Goal: Transaction & Acquisition: Obtain resource

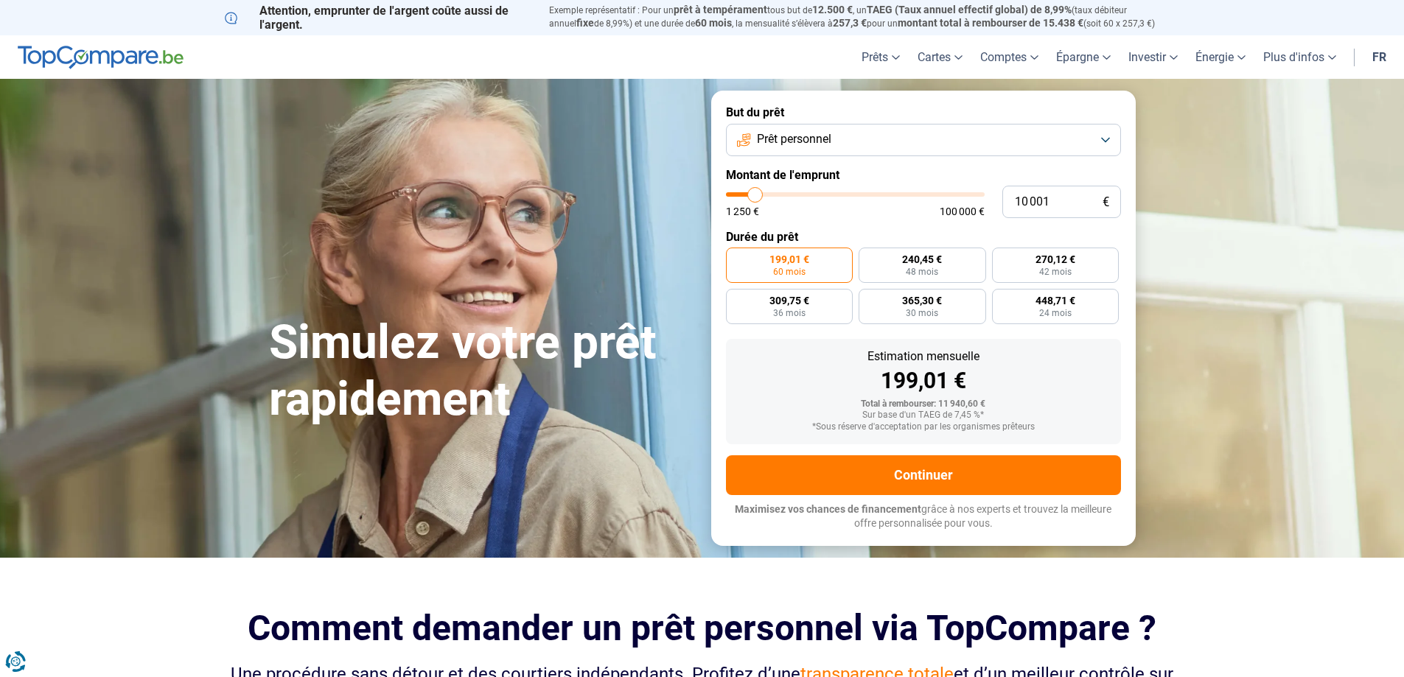
click at [831, 136] on span "Prêt personnel" at bounding box center [794, 139] width 74 height 16
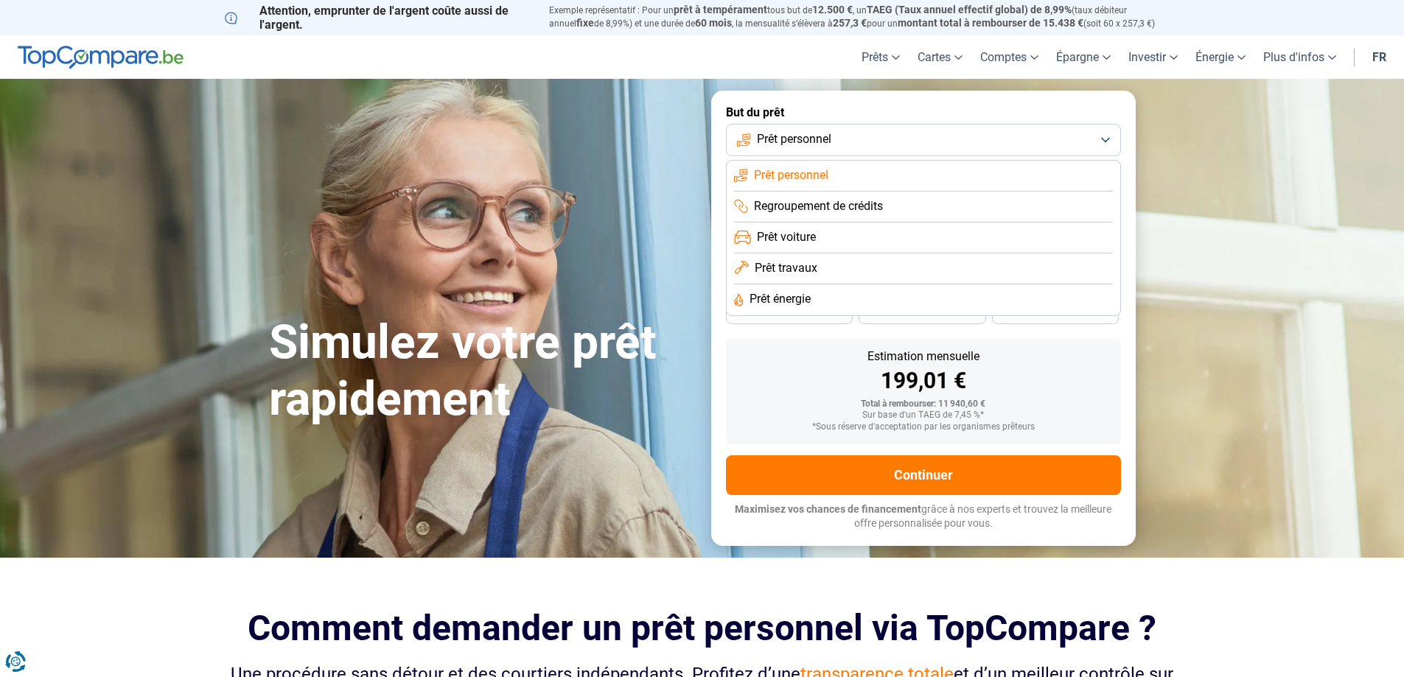
click at [791, 237] on span "Prêt voiture" at bounding box center [786, 237] width 59 height 16
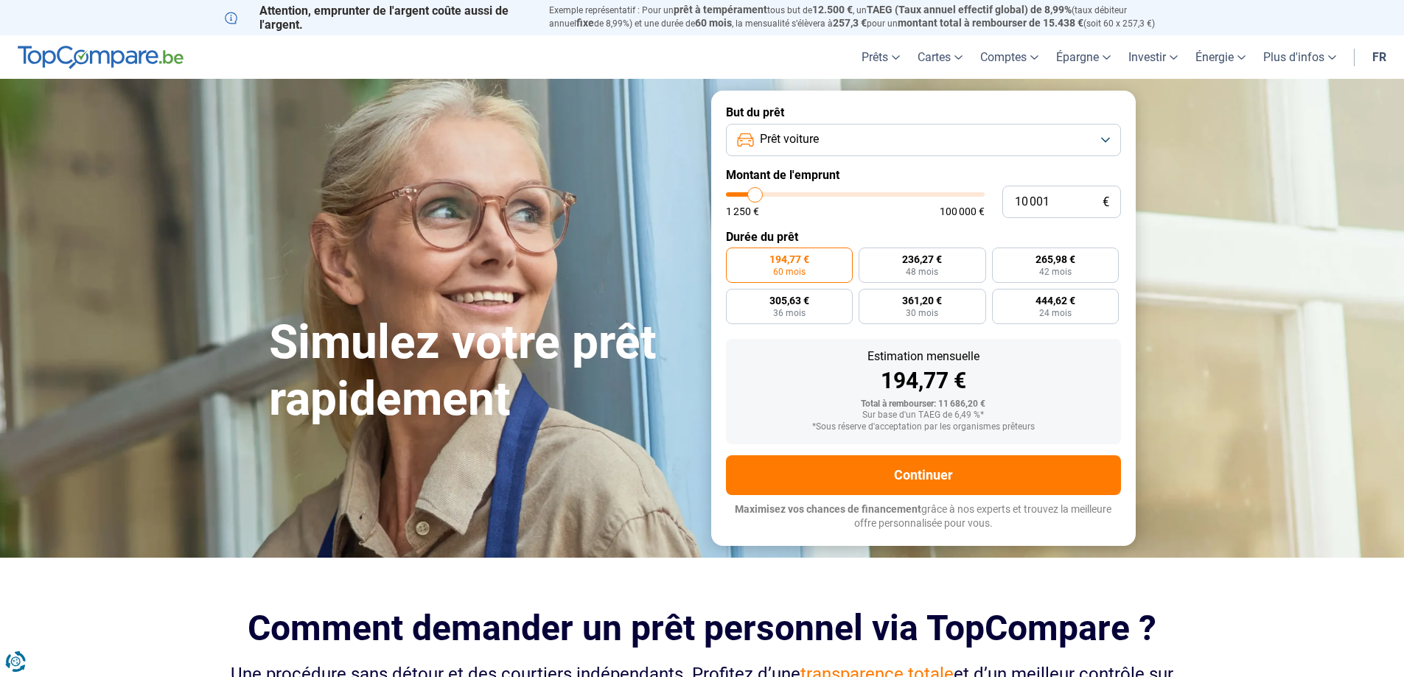
type input "10 500"
type input "10500"
type input "14 250"
type input "14250"
type input "19 000"
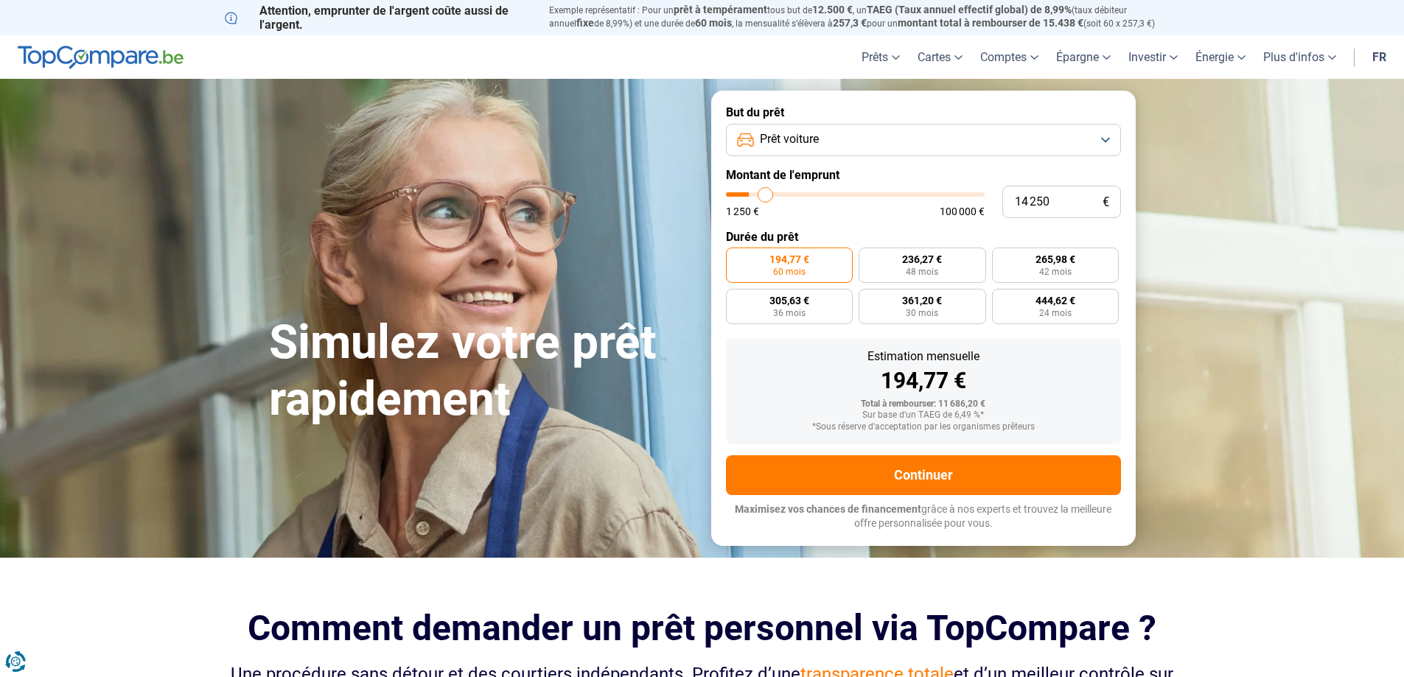
type input "19000"
type input "25 000"
type input "25000"
type input "30 500"
type input "30500"
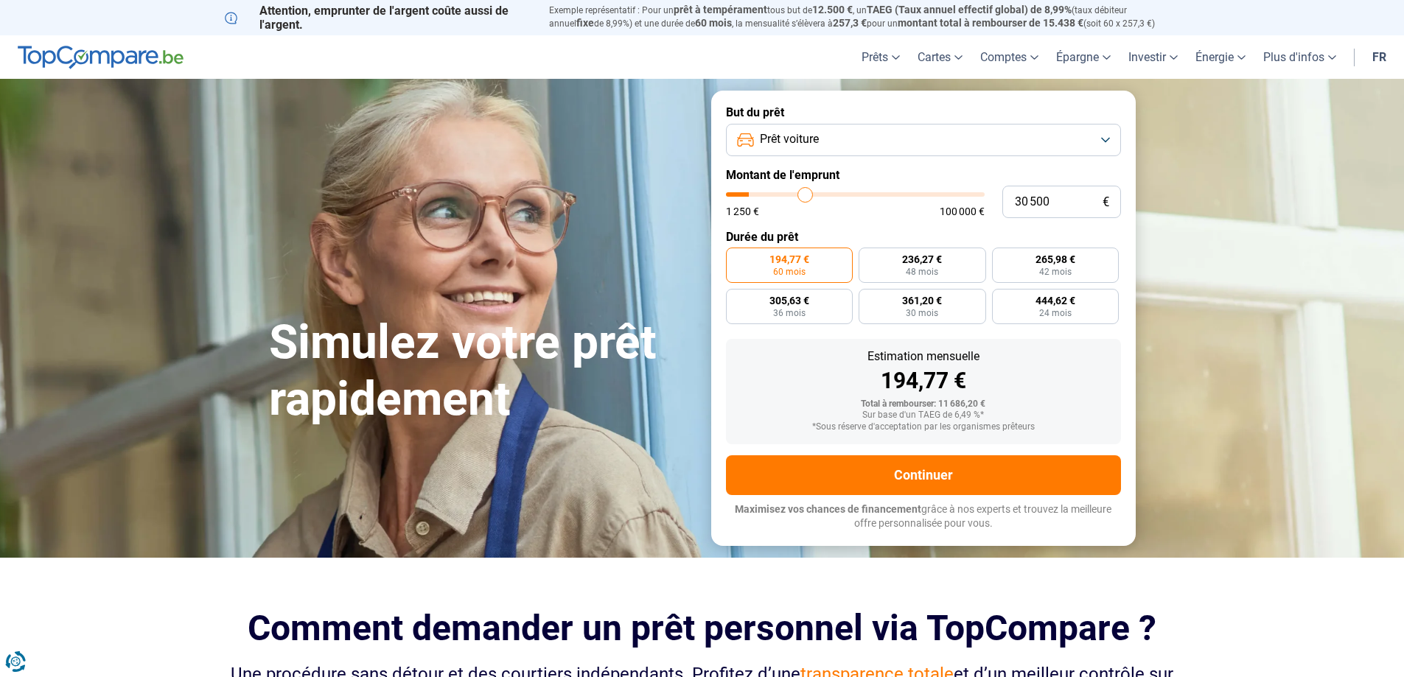
type input "34 250"
type input "34250"
type input "36 500"
type input "36500"
type input "37 250"
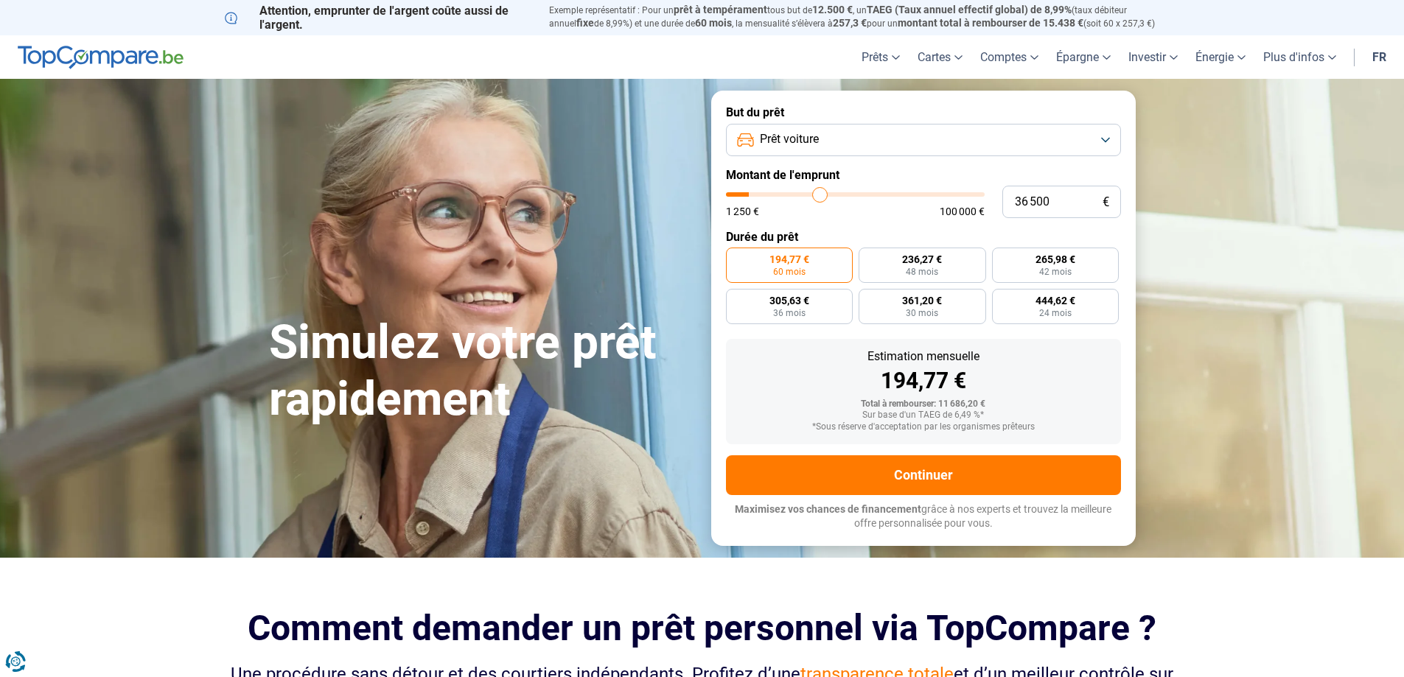
type input "37250"
type input "37 750"
type input "37750"
type input "38 000"
type input "38000"
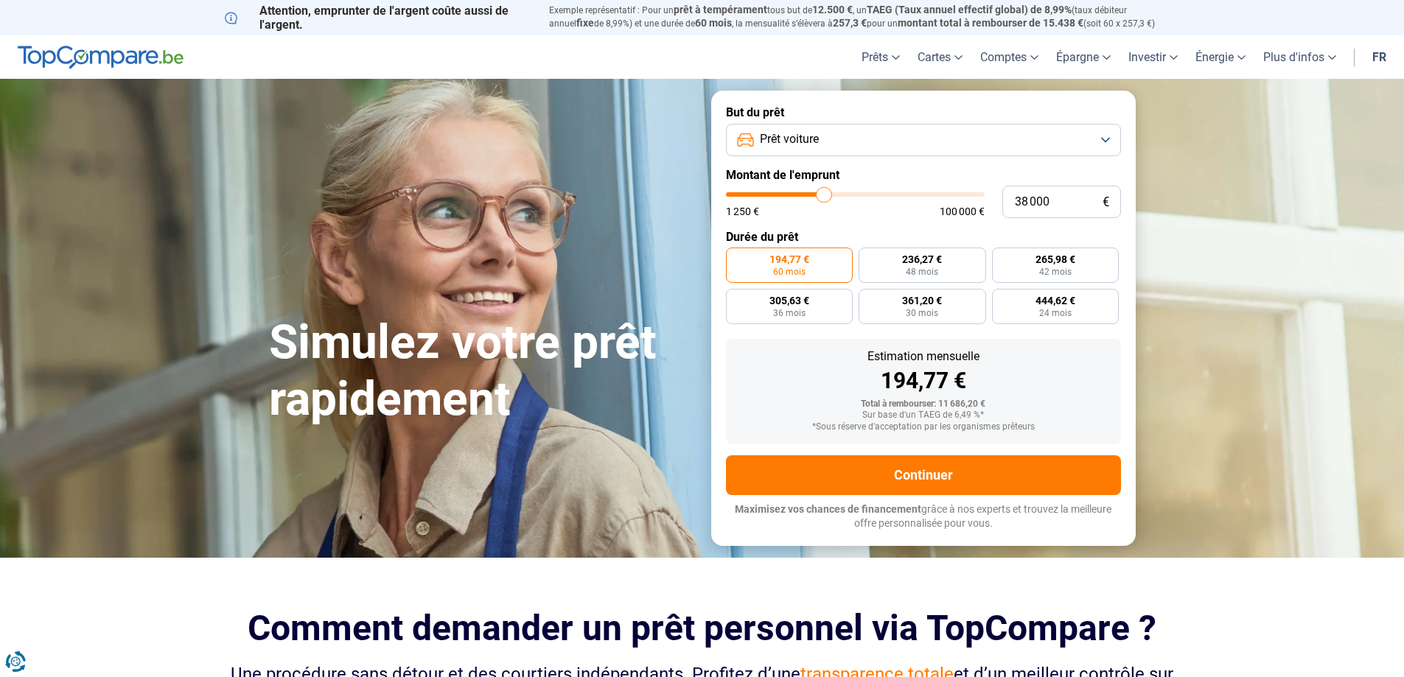
type input "38 250"
type input "38250"
type input "38 500"
type input "38500"
type input "39 500"
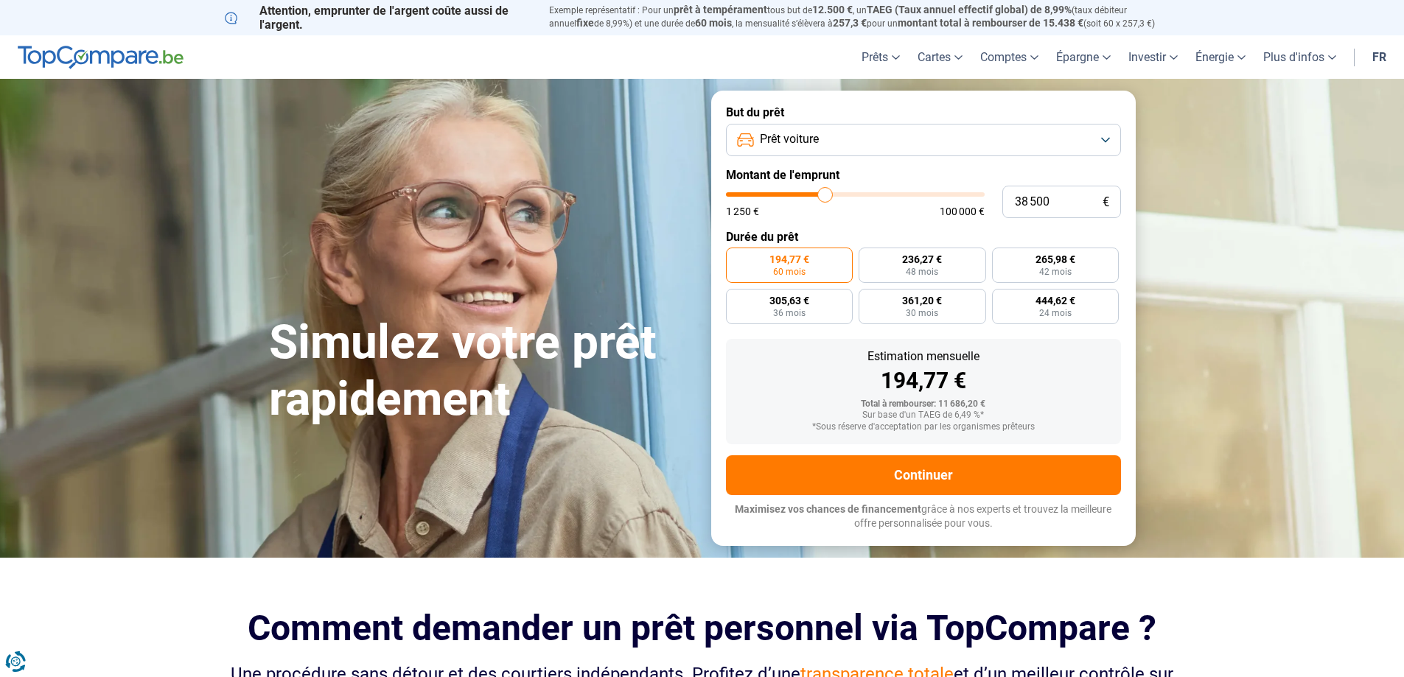
type input "39500"
type input "41 000"
type input "41000"
type input "42 500"
type input "42500"
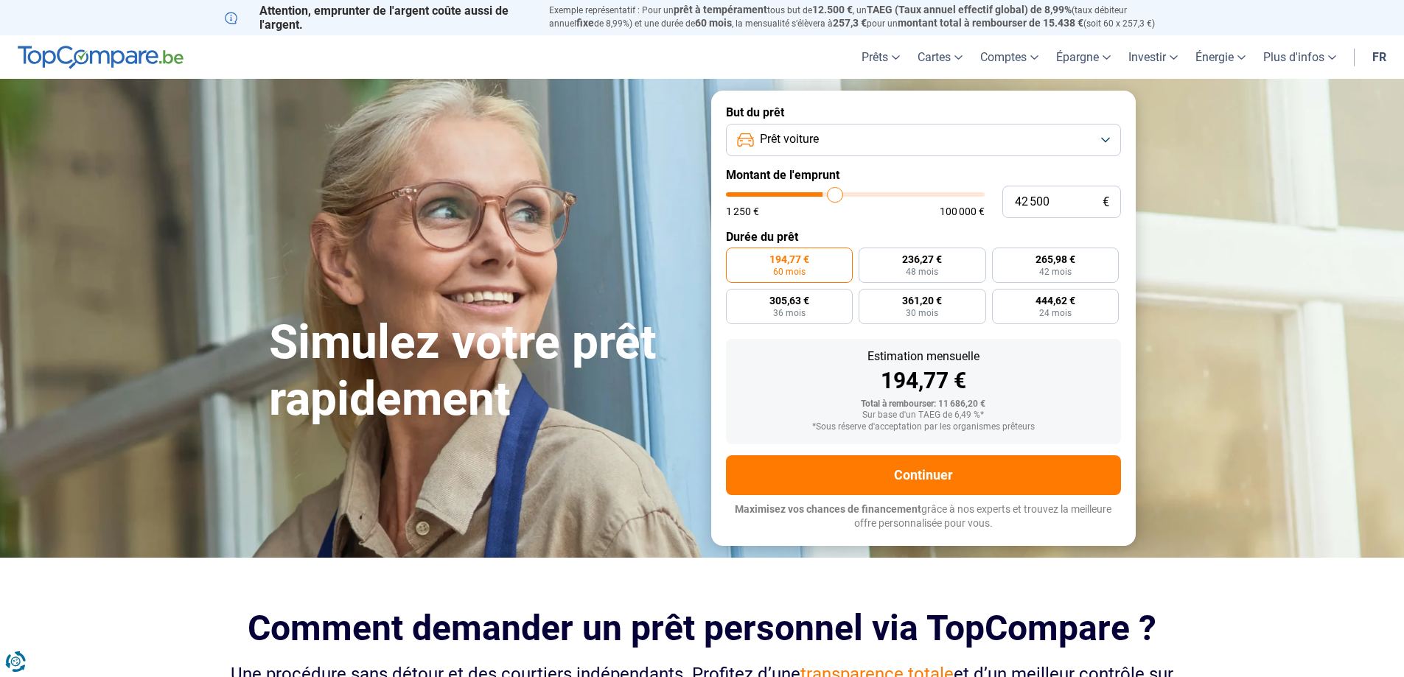
type input "44 500"
type input "44500"
type input "46 000"
type input "46000"
type input "47 250"
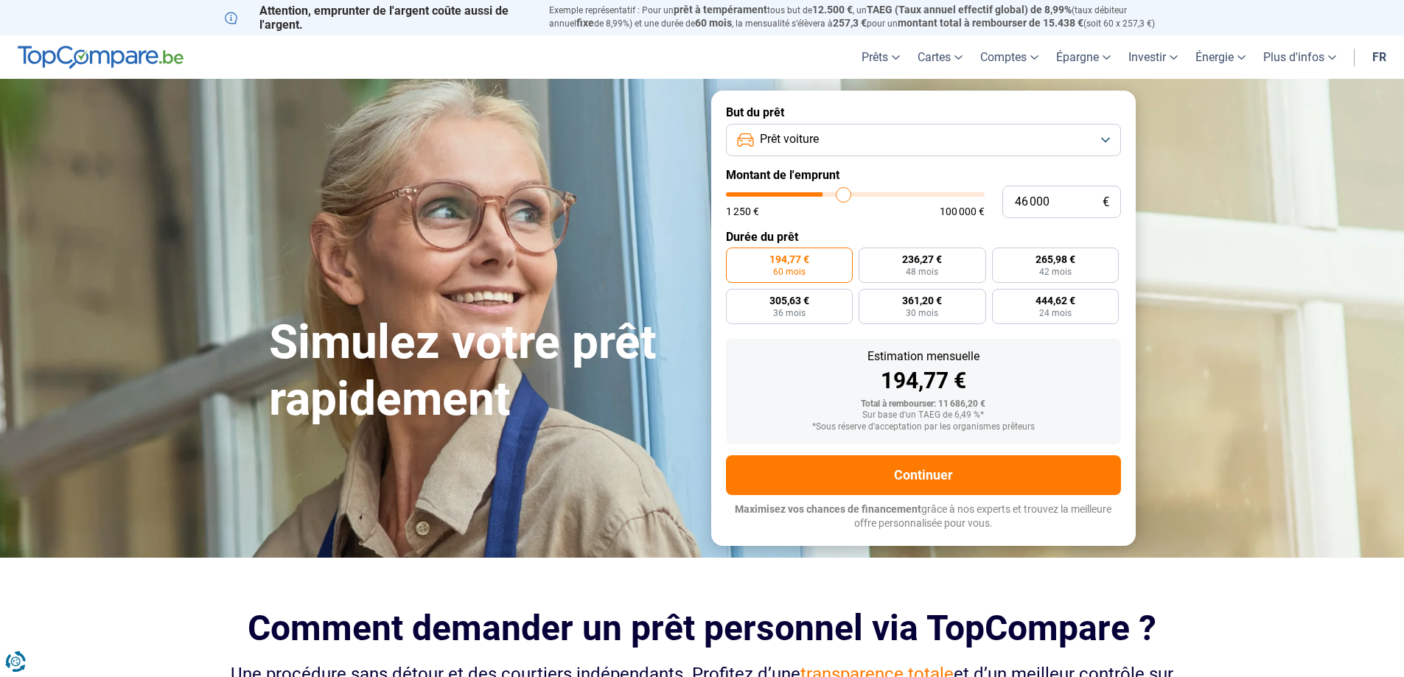
type input "47250"
type input "48 500"
type input "48500"
type input "49 500"
type input "49500"
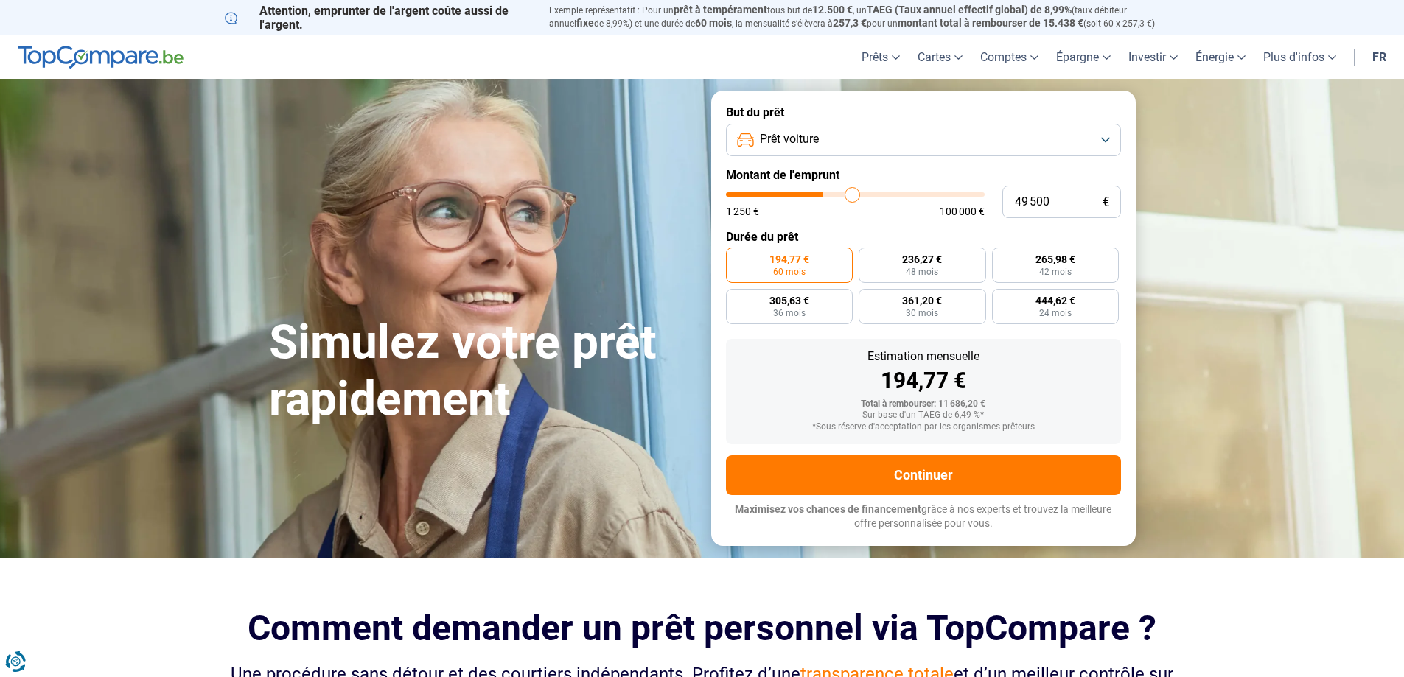
type input "50 250"
type input "50250"
type input "51 750"
type input "51750"
type input "52 000"
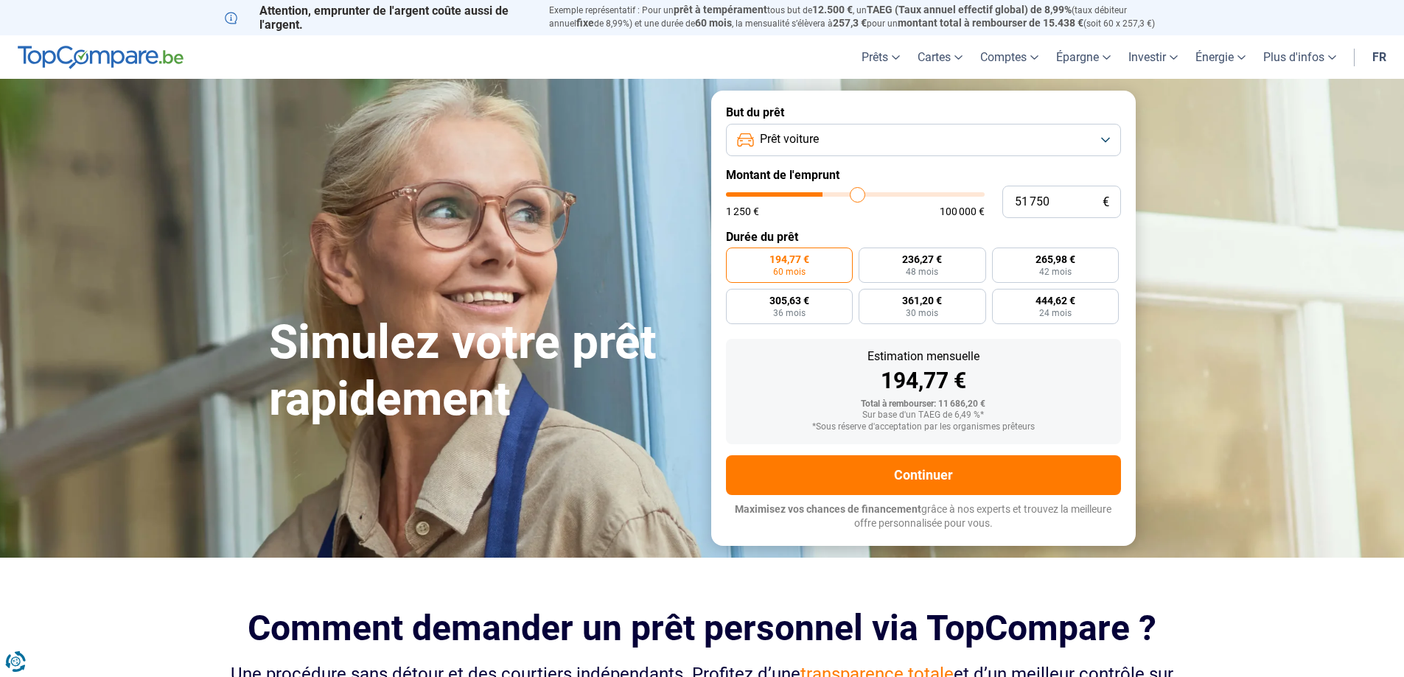
type input "52000"
type input "52 750"
type input "52750"
type input "53 250"
type input "53250"
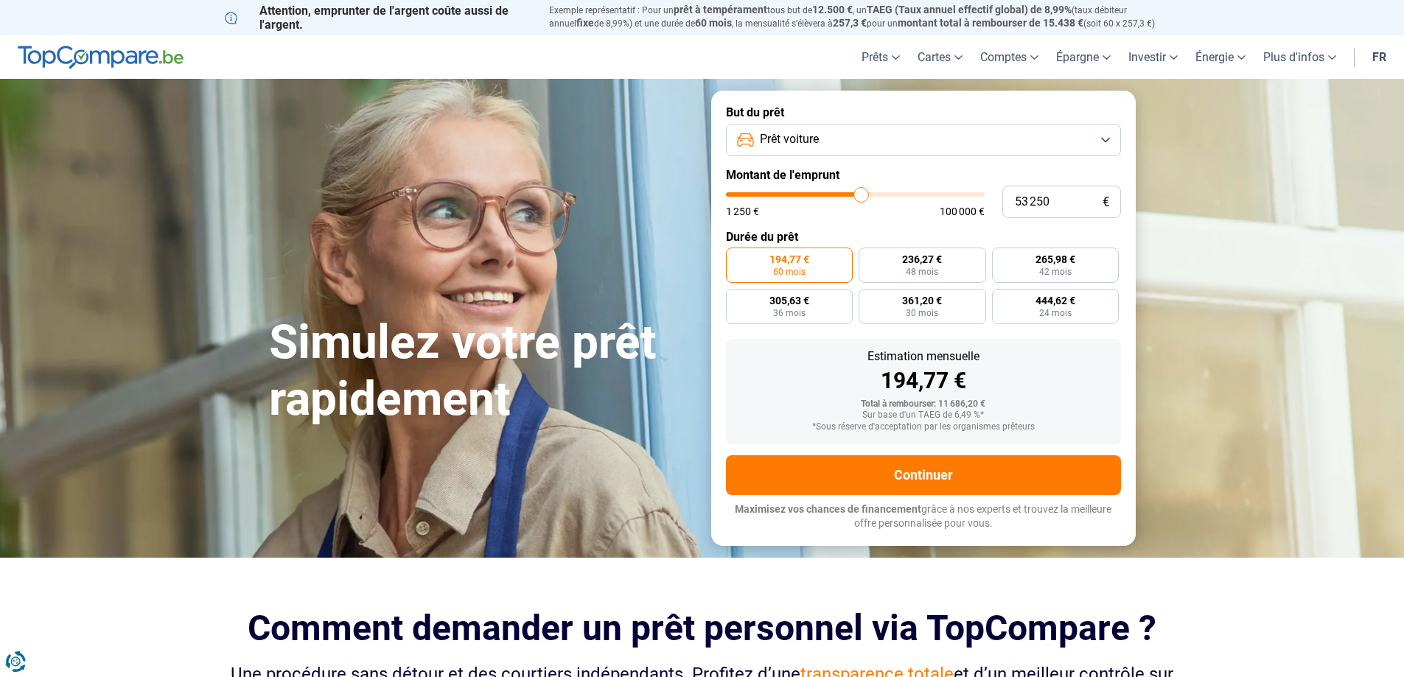
type input "53 500"
type input "53500"
type input "54 500"
type input "54500"
type input "55 750"
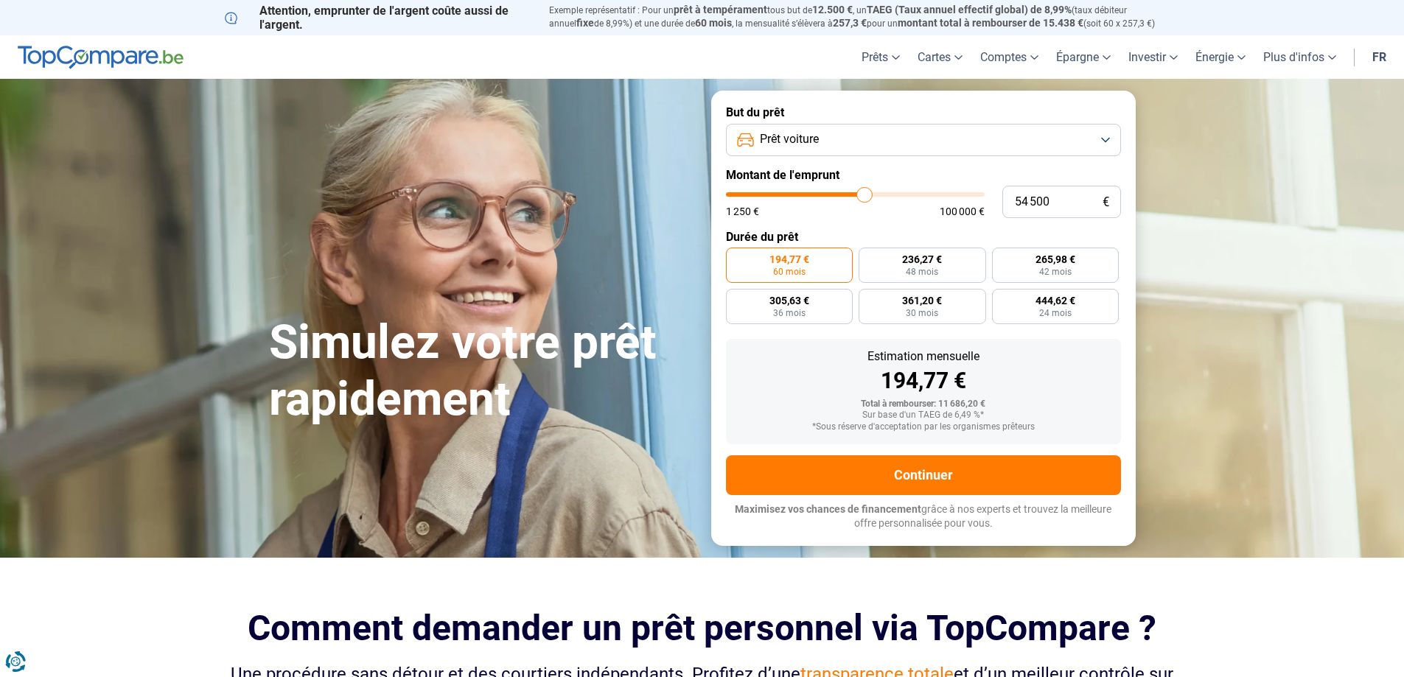
type input "55750"
type input "56 500"
type input "56500"
type input "57 250"
type input "57250"
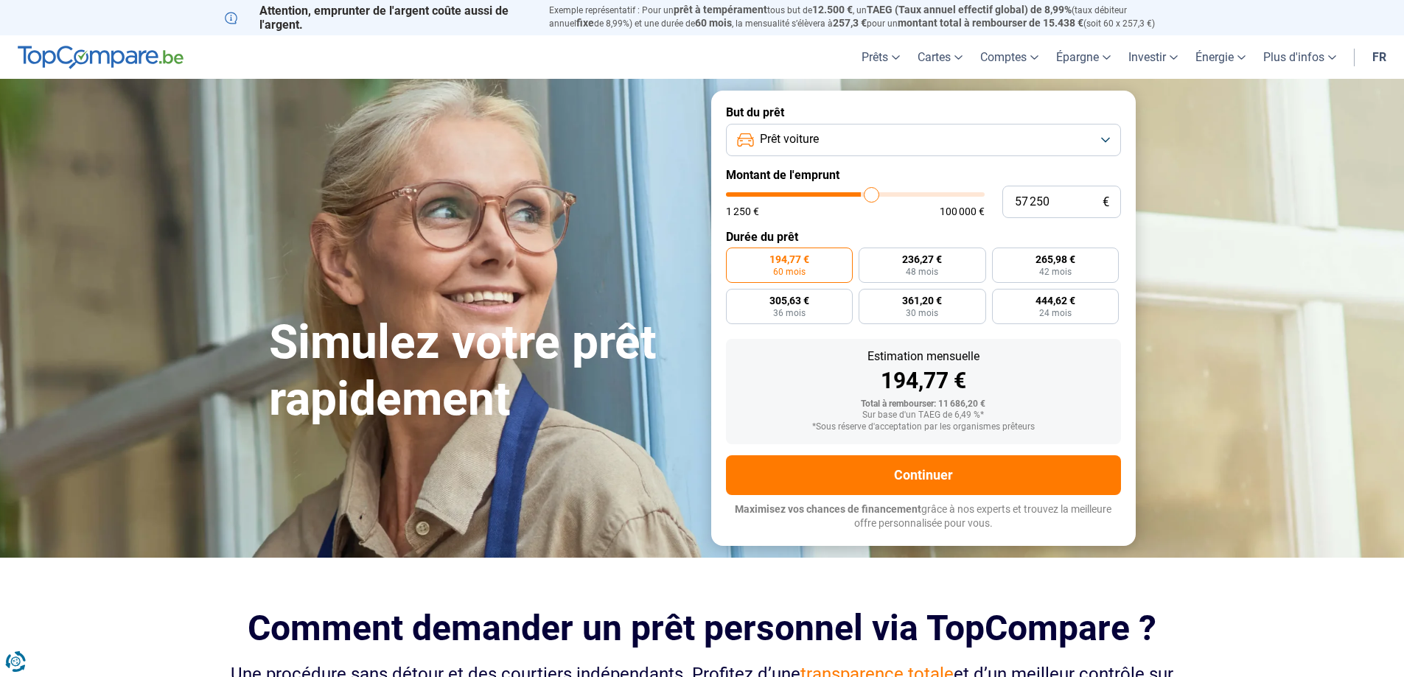
type input "58 500"
type input "58500"
type input "59 500"
type input "59500"
type input "60 000"
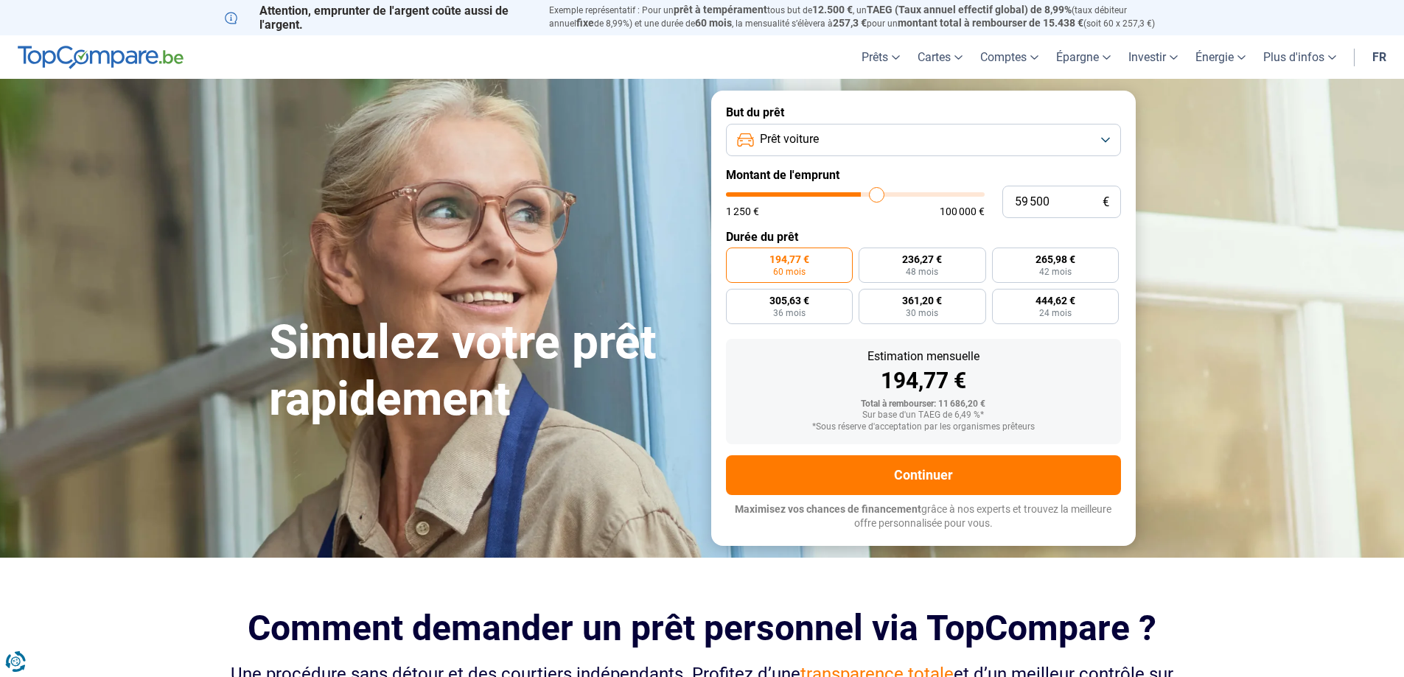
type input "60000"
type input "60 750"
type input "60750"
type input "62 000"
type input "62000"
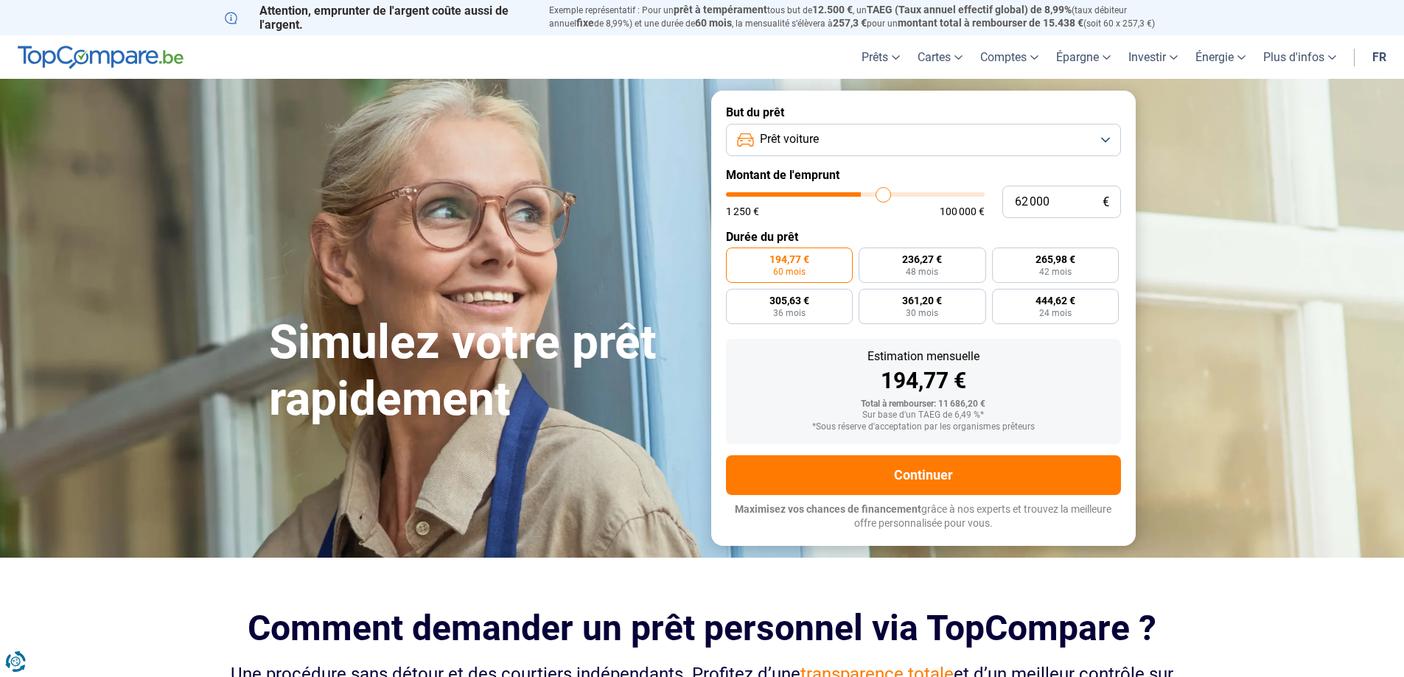
type input "62 500"
type input "62500"
type input "63 000"
type input "63000"
type input "63 500"
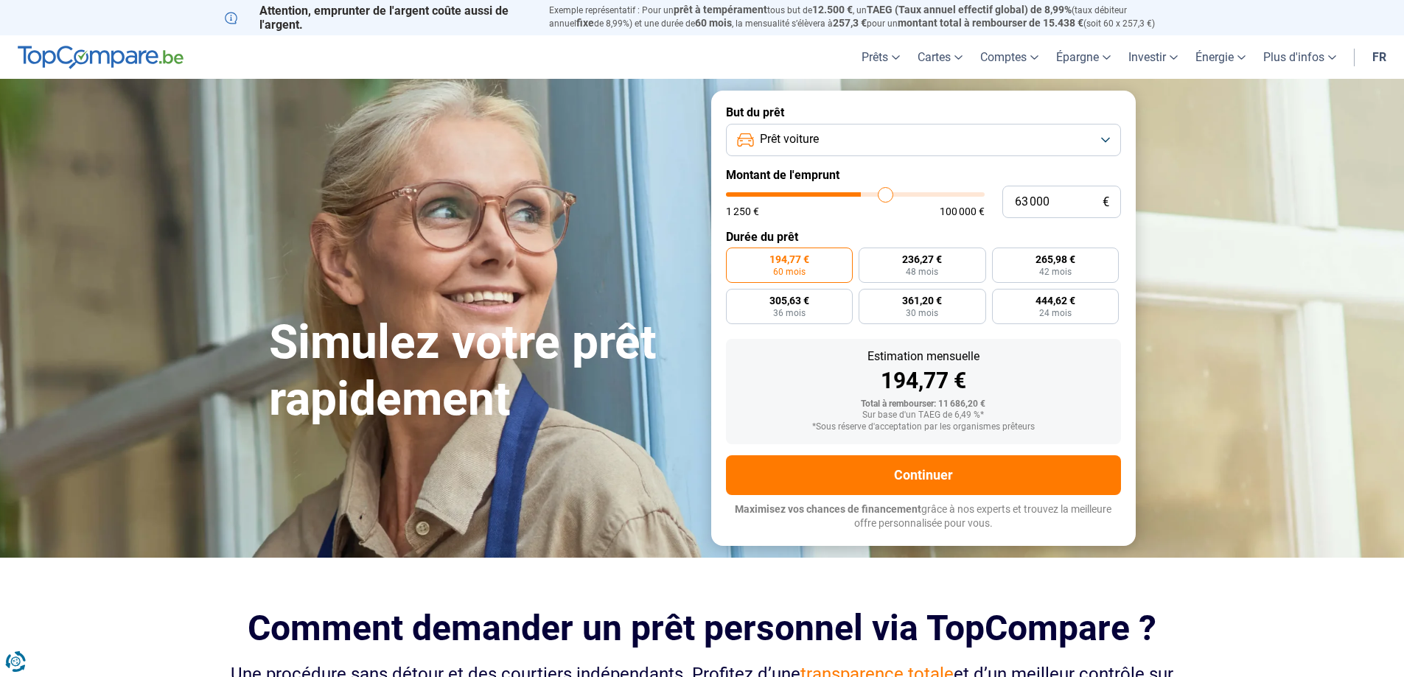
type input "63500"
type input "64 250"
type input "64250"
type input "64 500"
type input "64500"
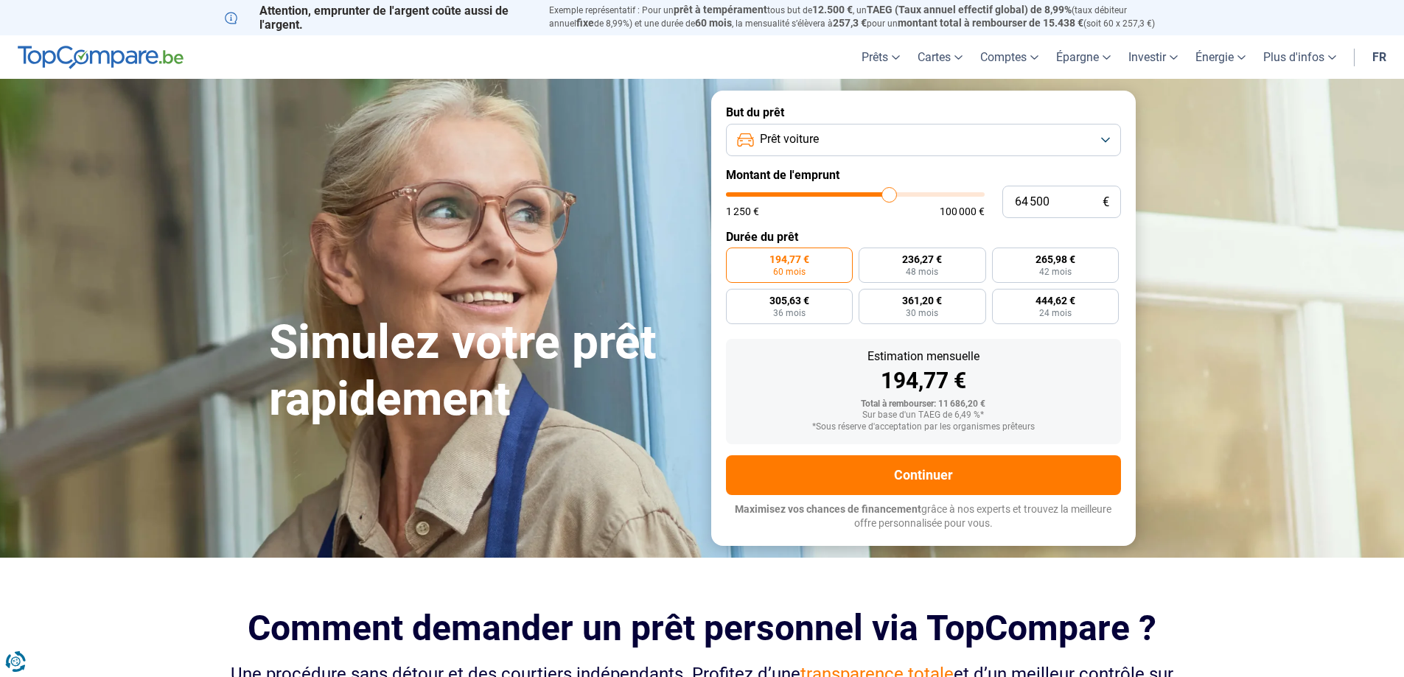
type input "64 750"
type input "64750"
type input "65 000"
type input "65000"
type input "65 250"
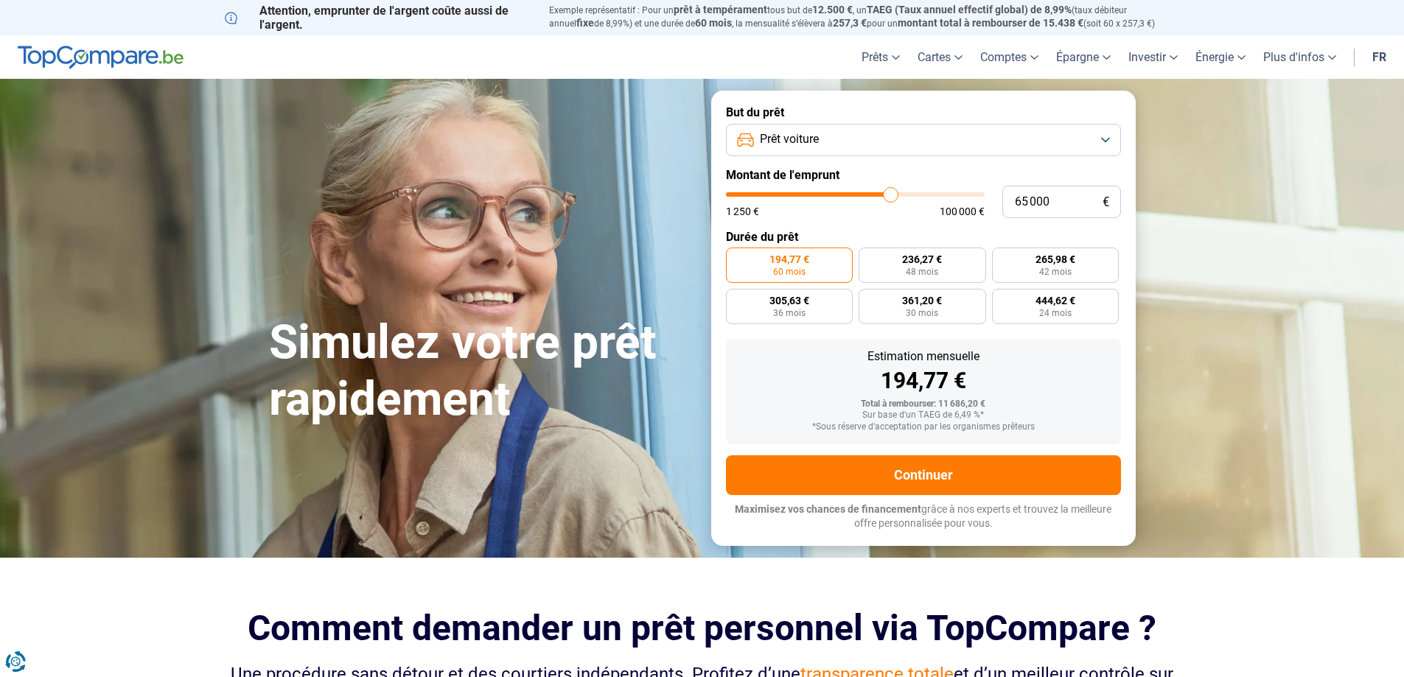
type input "65250"
type input "65 750"
type input "65750"
type input "66 000"
type input "66000"
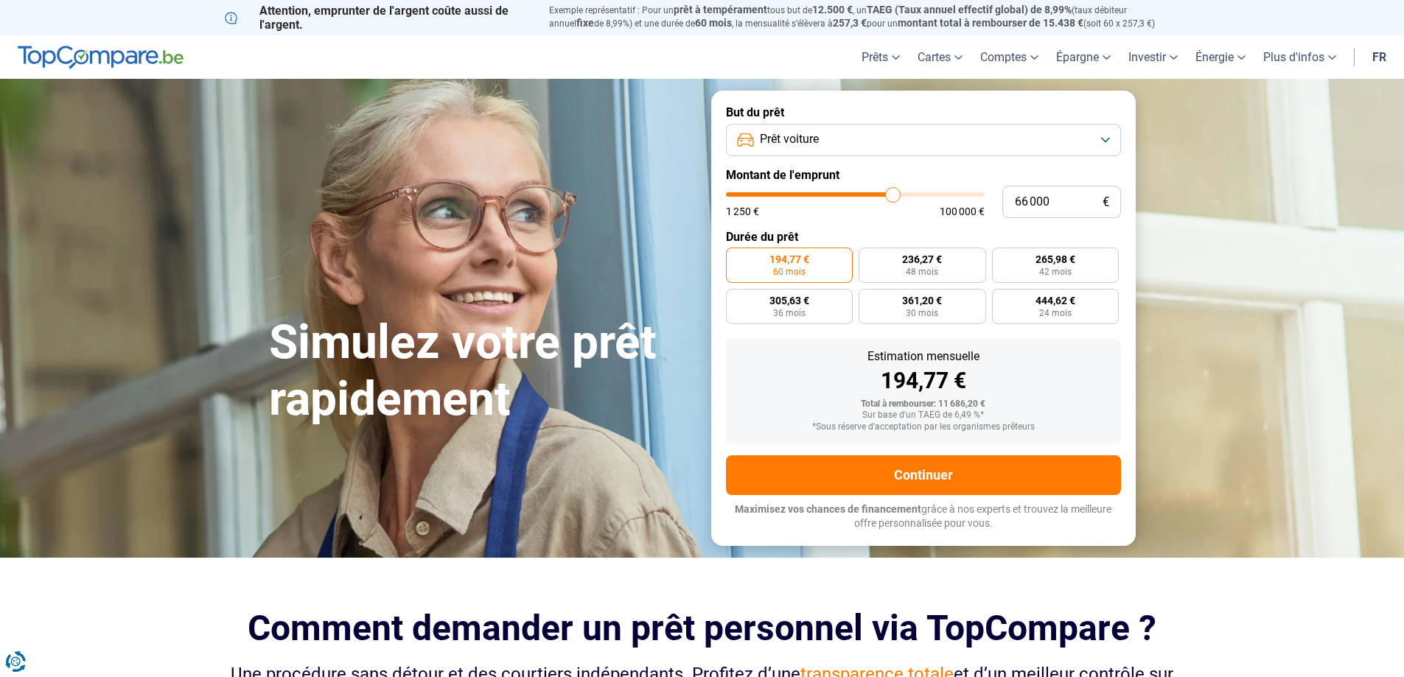
type input "66 500"
type input "66500"
type input "66 750"
type input "66750"
type input "67 250"
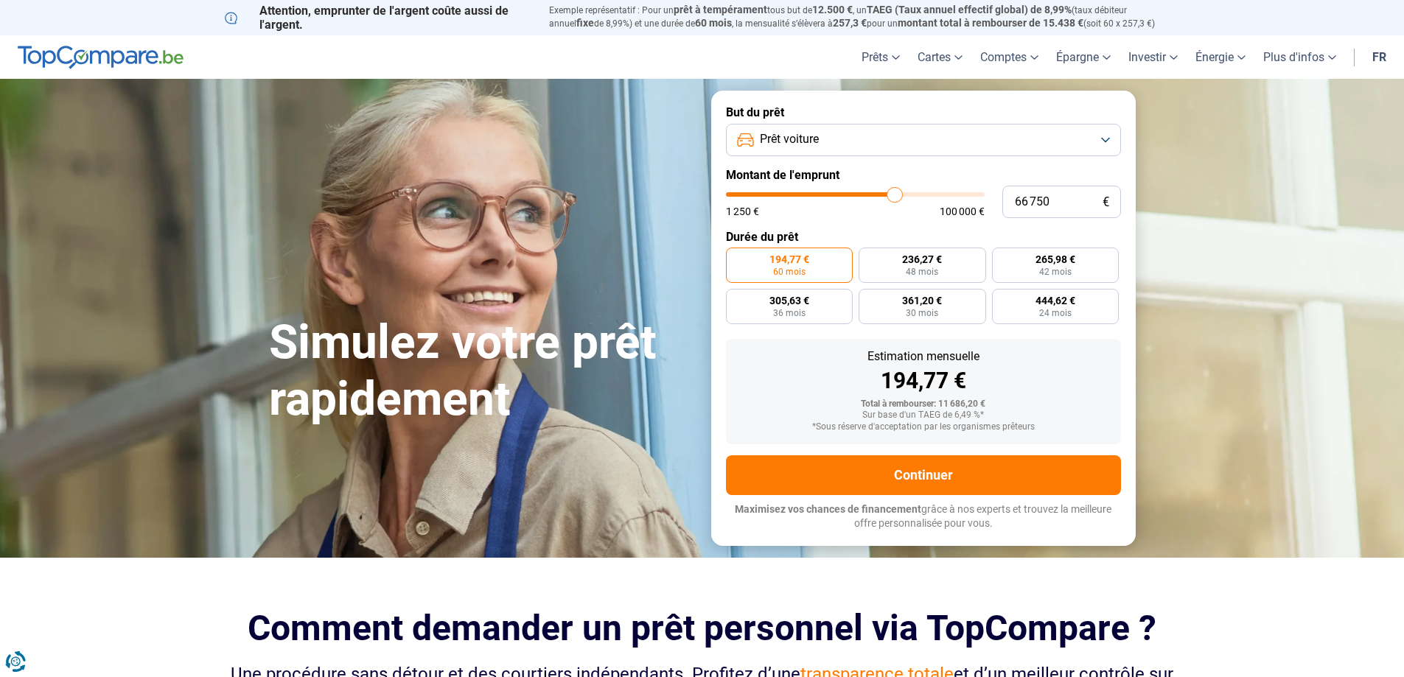
type input "67250"
type input "67 500"
type input "67500"
type input "67 750"
type input "67750"
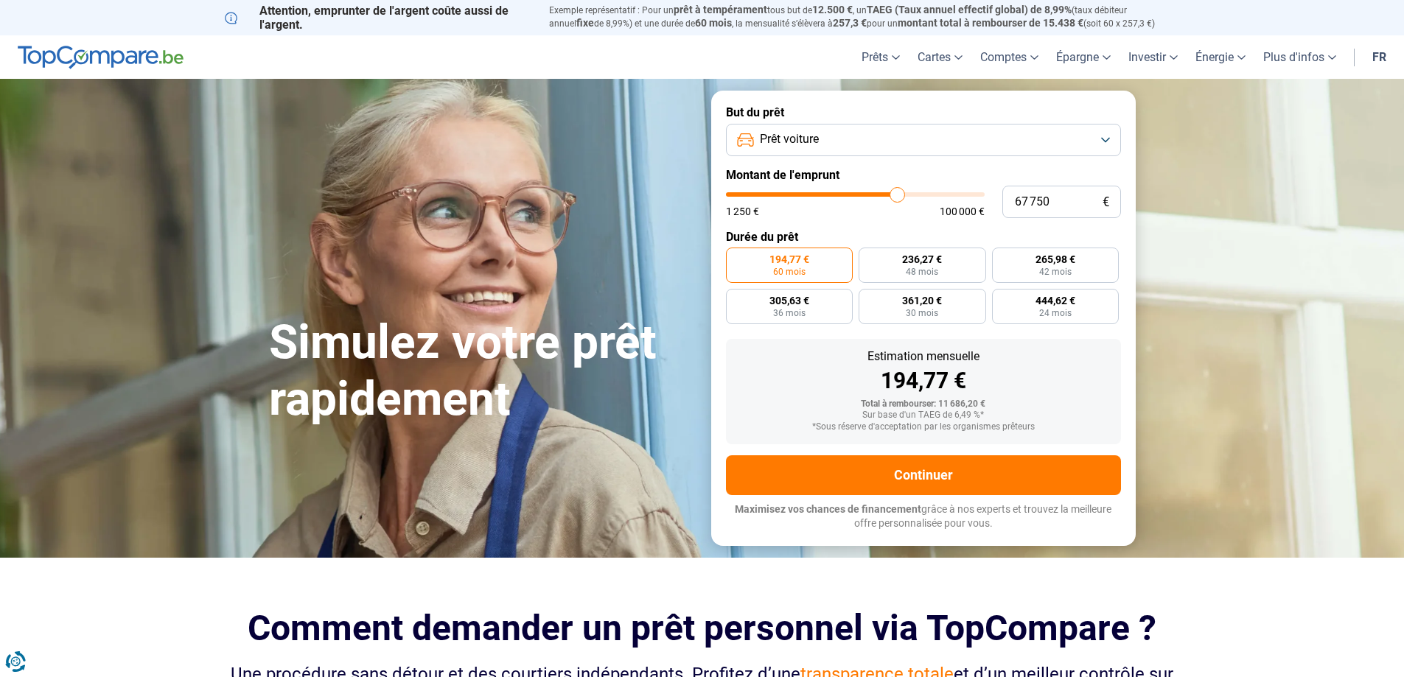
type input "68 000"
type input "68000"
type input "68 250"
type input "68250"
type input "67 250"
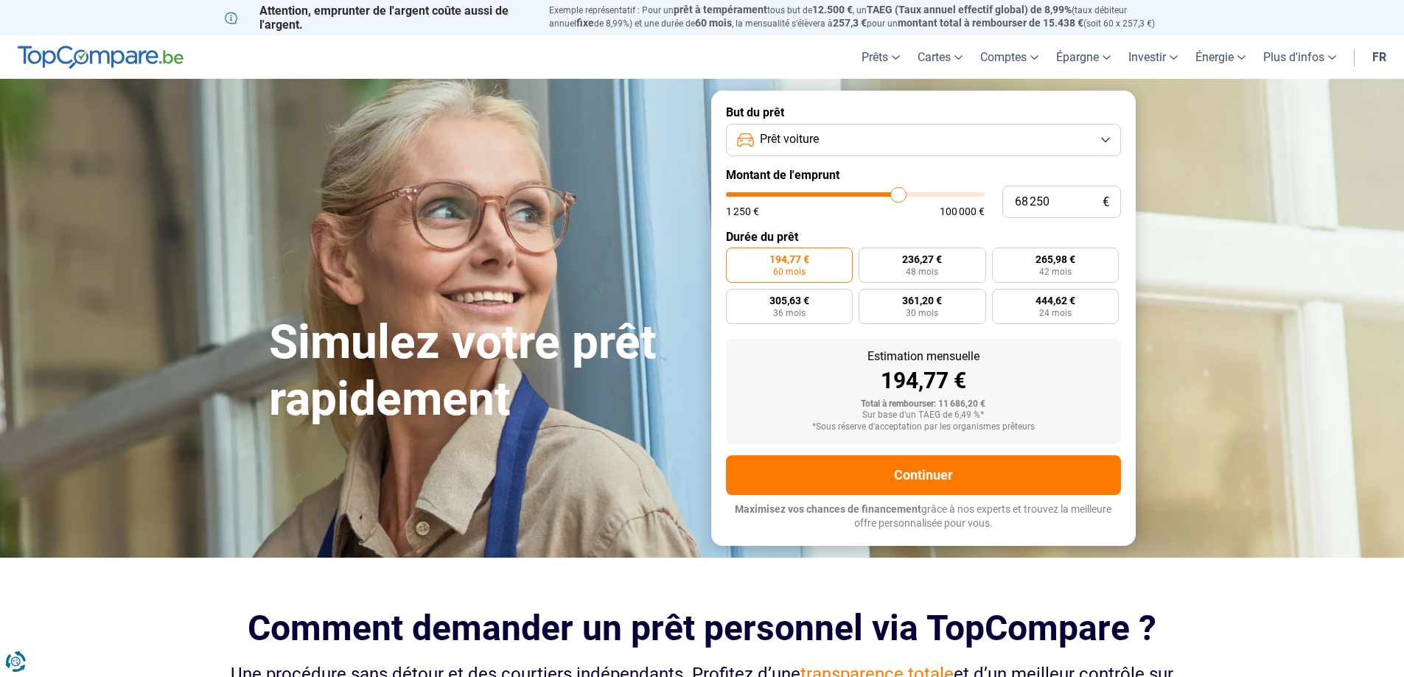
type input "67250"
type input "65 000"
type input "65000"
type input "63 500"
type input "63500"
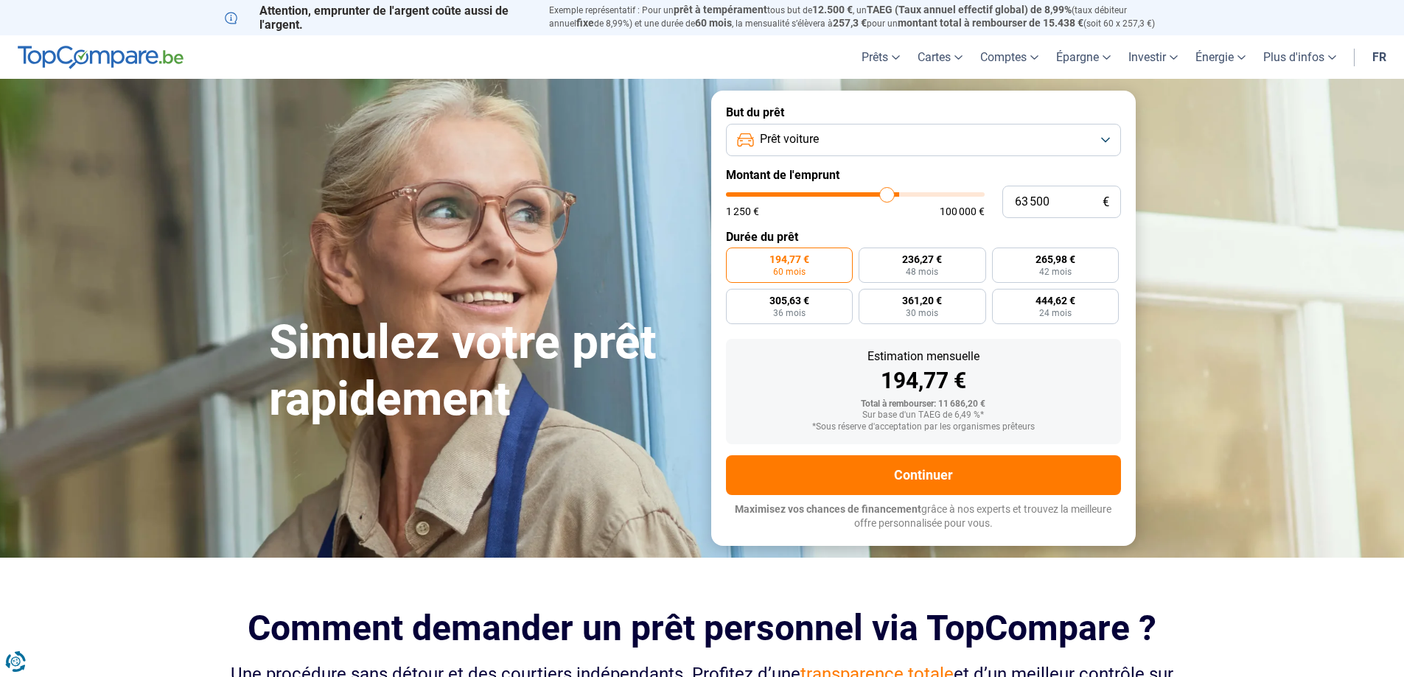
type input "61 750"
type input "61750"
type input "60 000"
type input "60000"
type input "59 000"
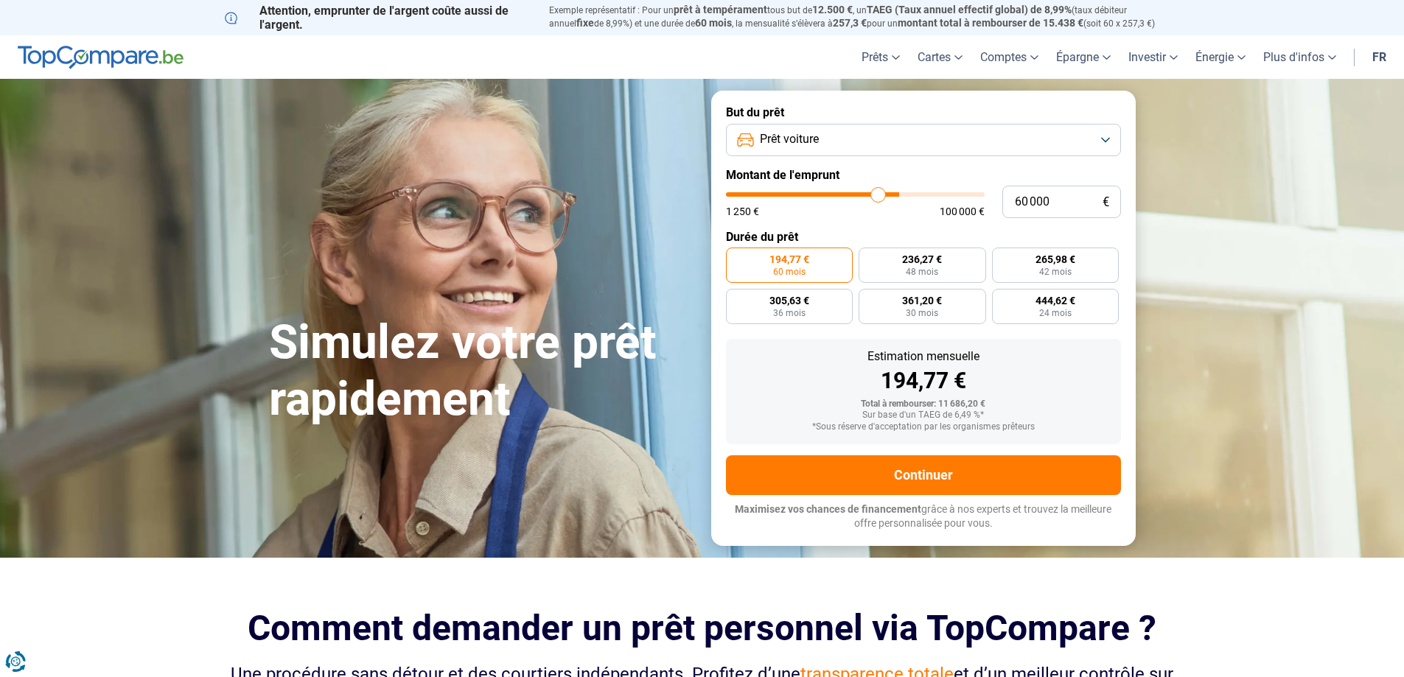
type input "59000"
type input "58 500"
type input "58500"
type input "58 000"
type input "58000"
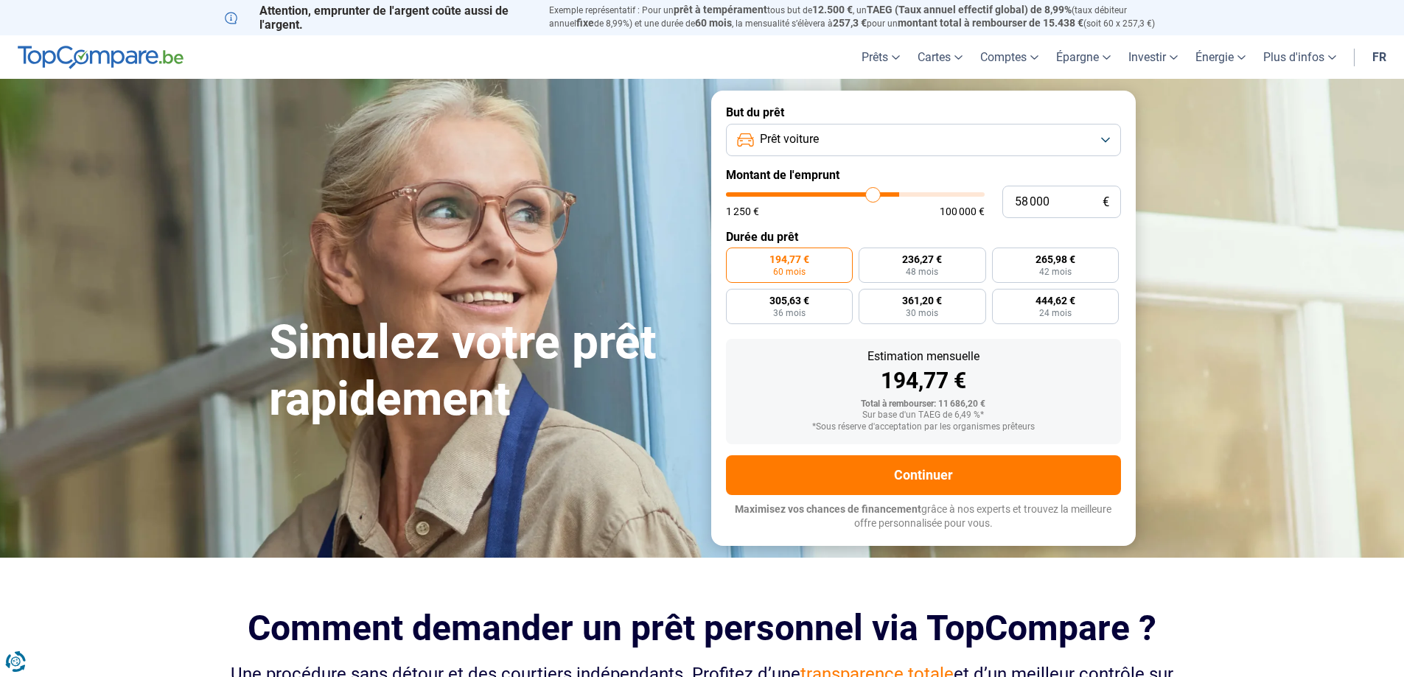
type input "57 750"
type input "57750"
type input "57 250"
type input "57250"
type input "57 000"
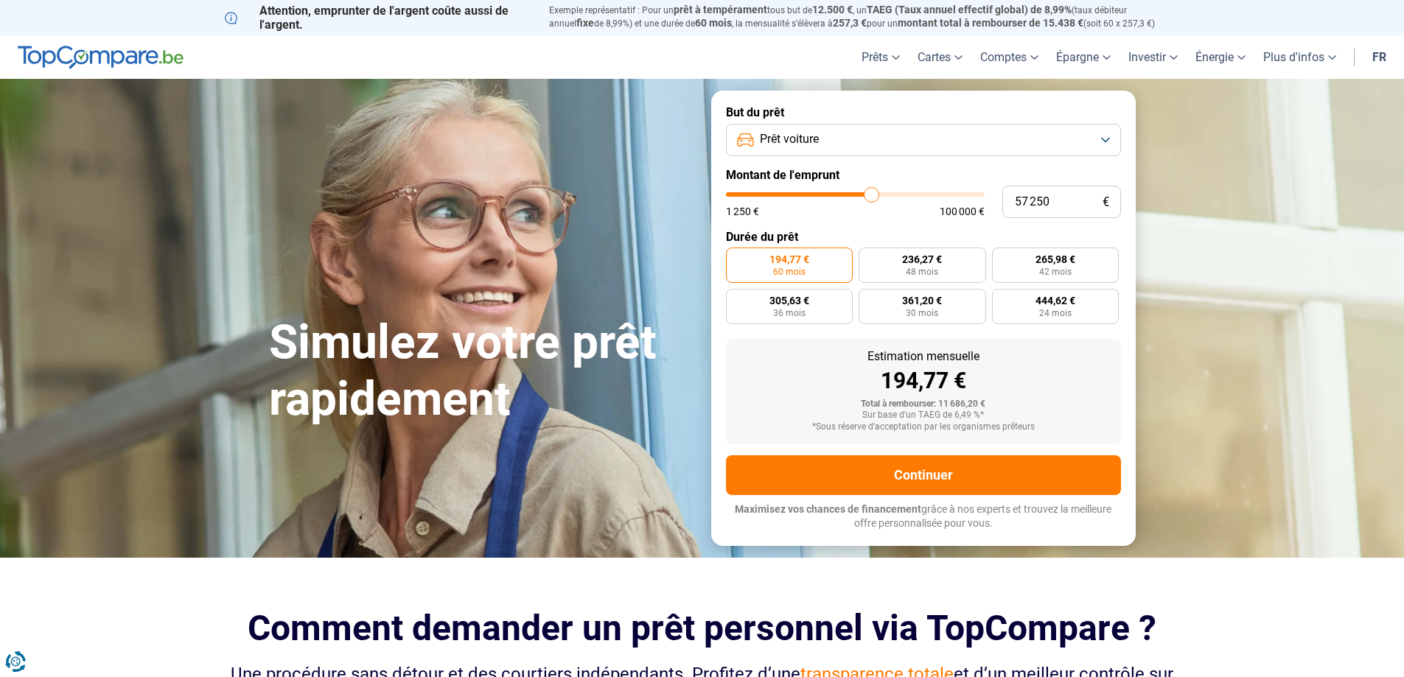
type input "57000"
type input "56 500"
type input "56500"
type input "56 250"
type input "56250"
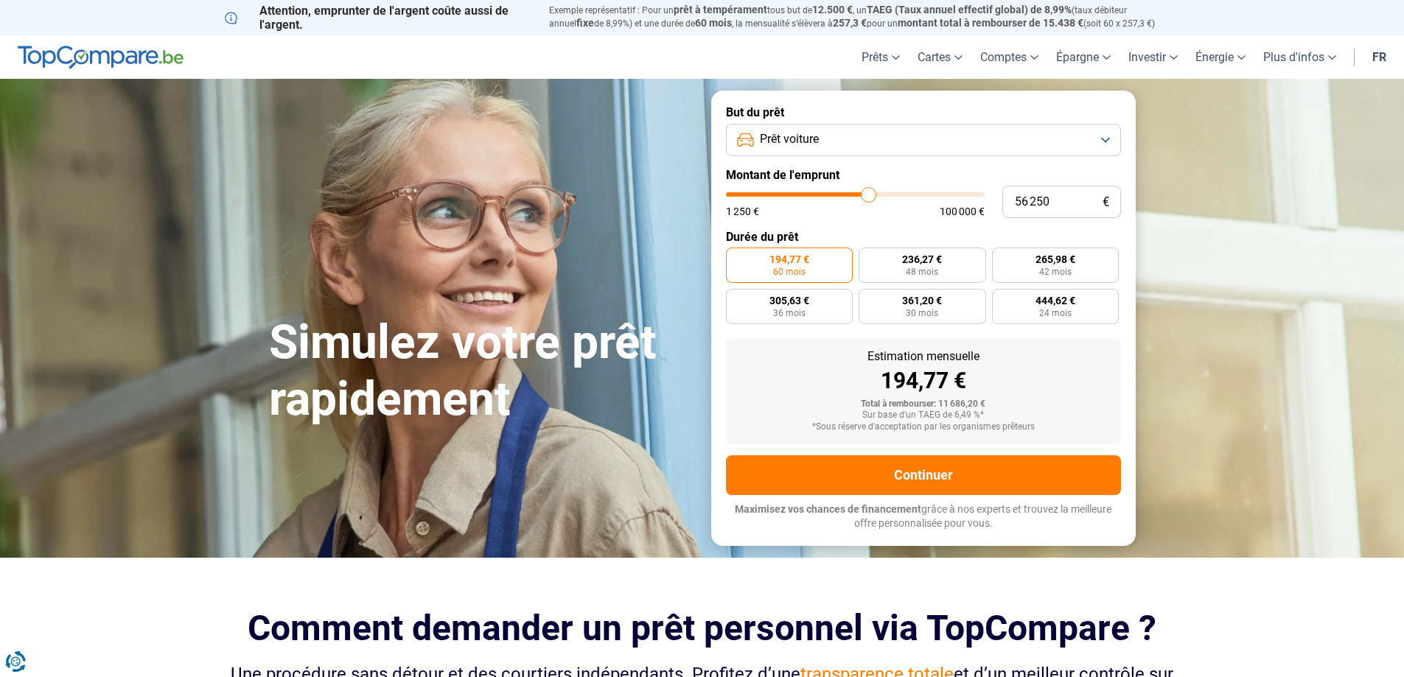
type input "56 000"
type input "56000"
type input "55 750"
type input "55750"
type input "55 500"
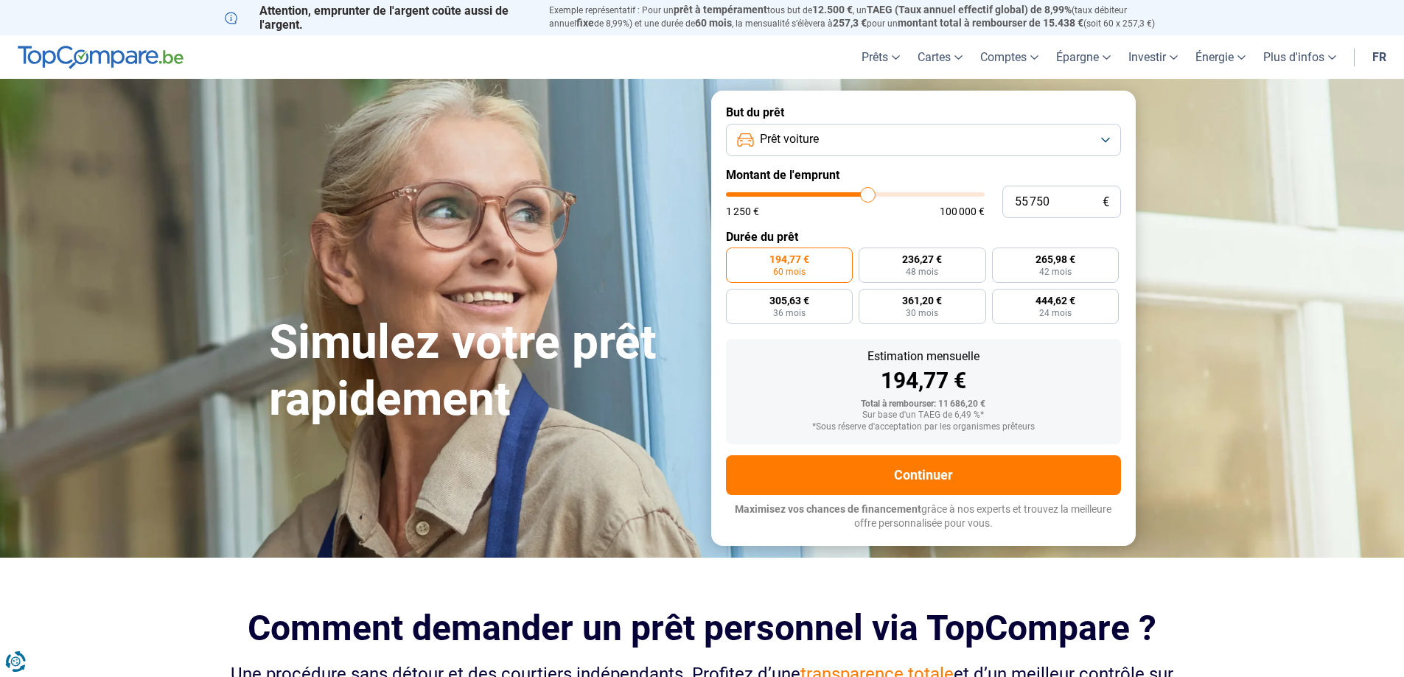
type input "55500"
type input "55 000"
type input "55000"
type input "54 750"
type input "54750"
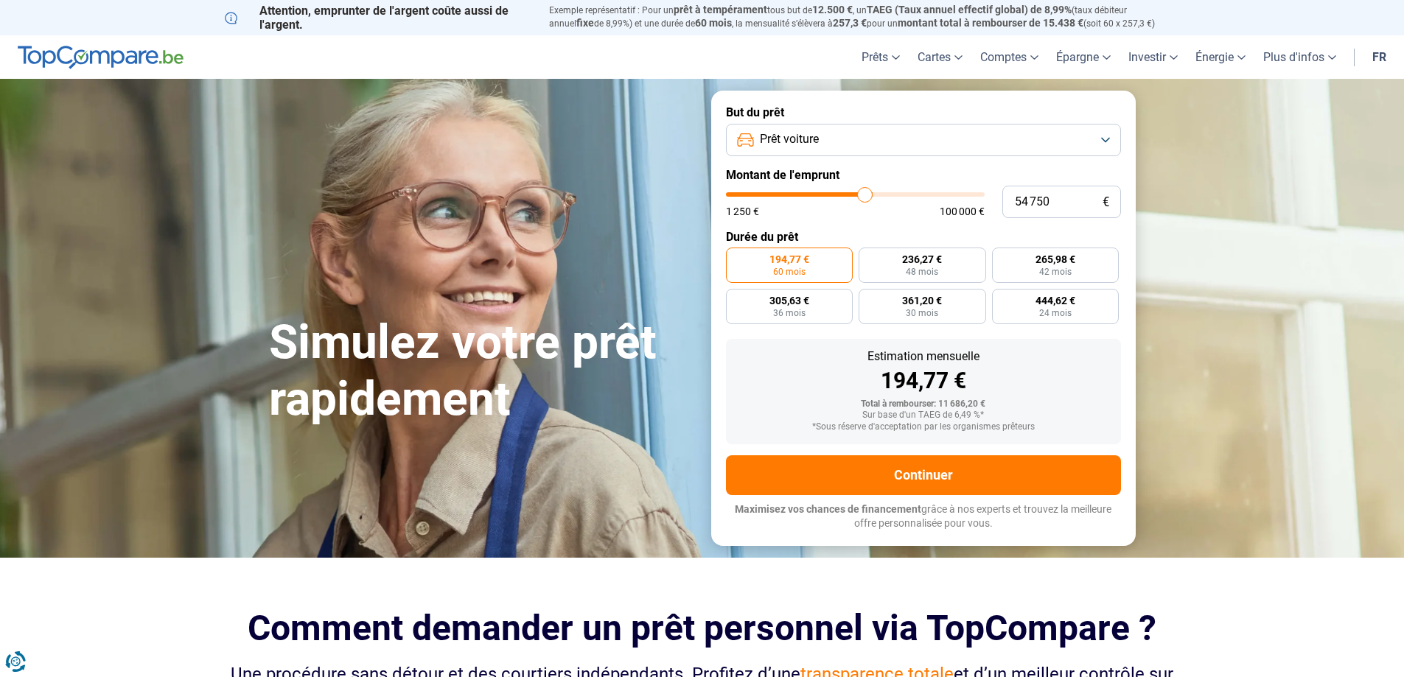
type input "54 500"
type input "54500"
type input "54 250"
type input "54250"
type input "54 000"
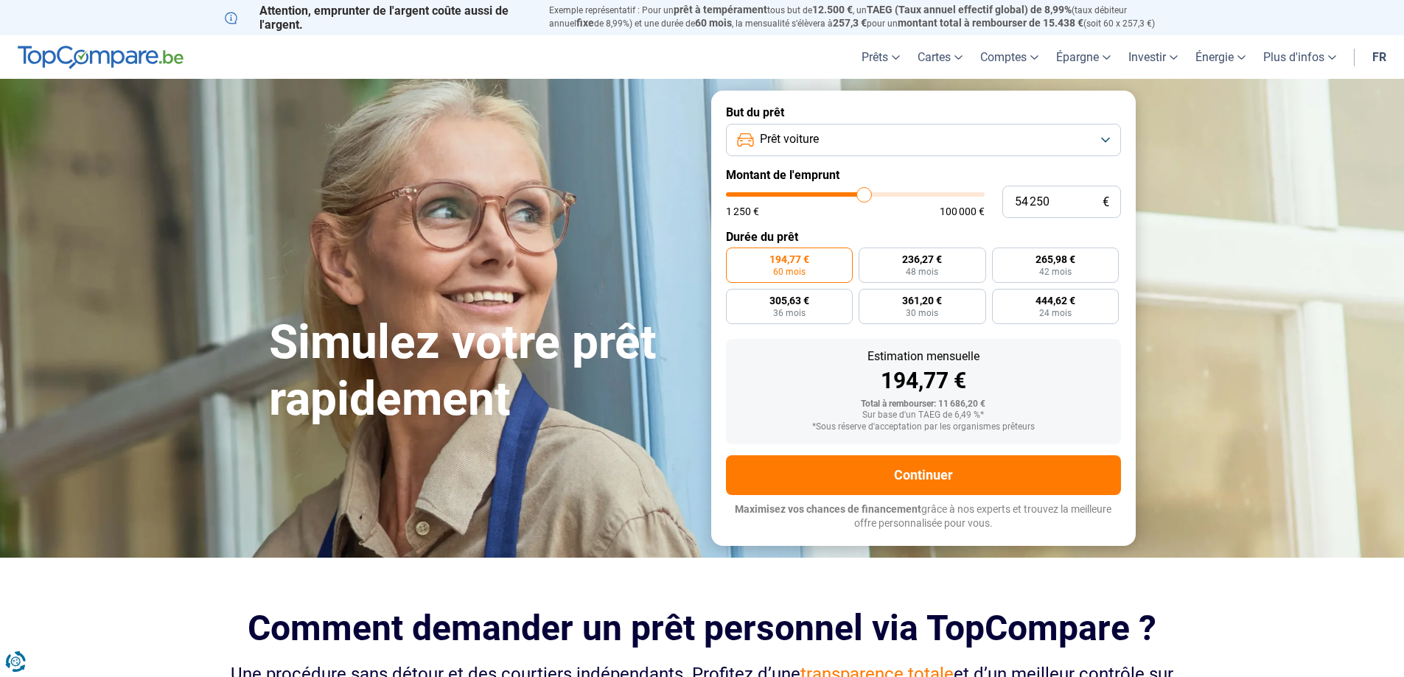
type input "54000"
type input "53 500"
type input "53500"
type input "53 250"
type input "53250"
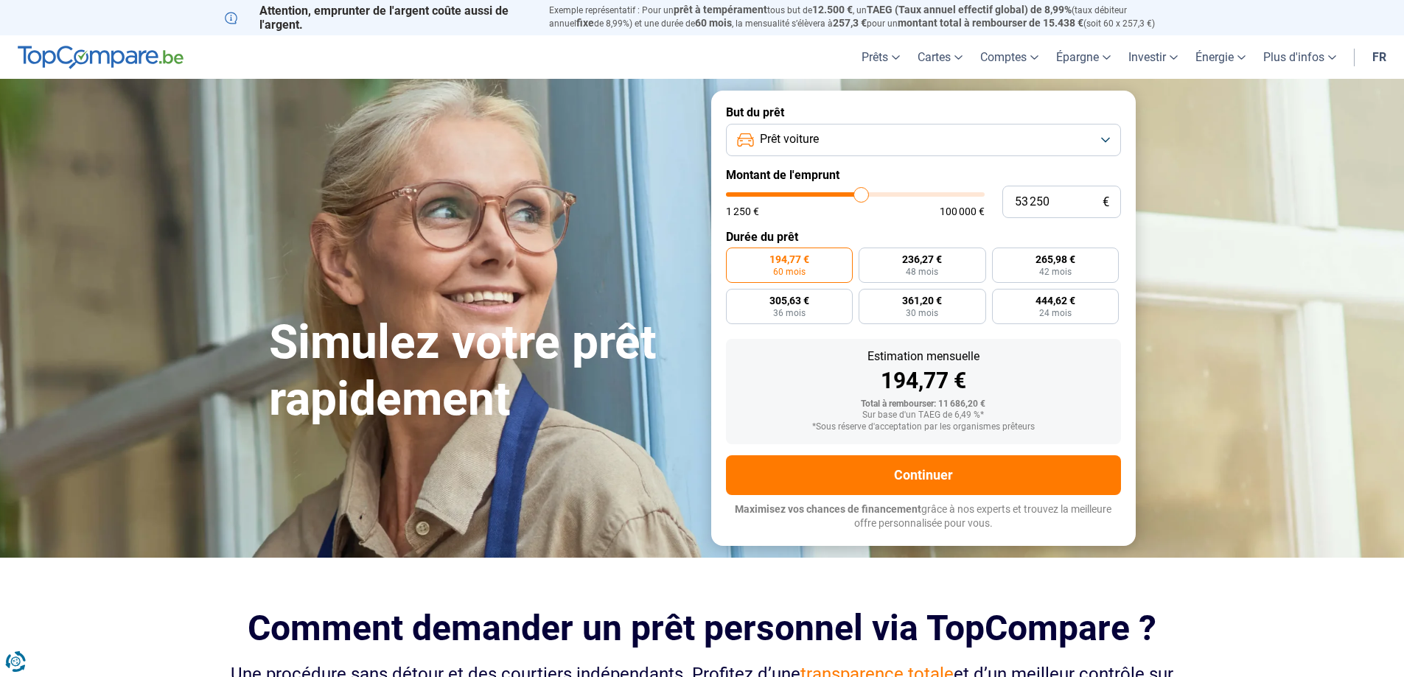
type input "53 000"
type input "53000"
type input "52 750"
type input "52750"
type input "52 500"
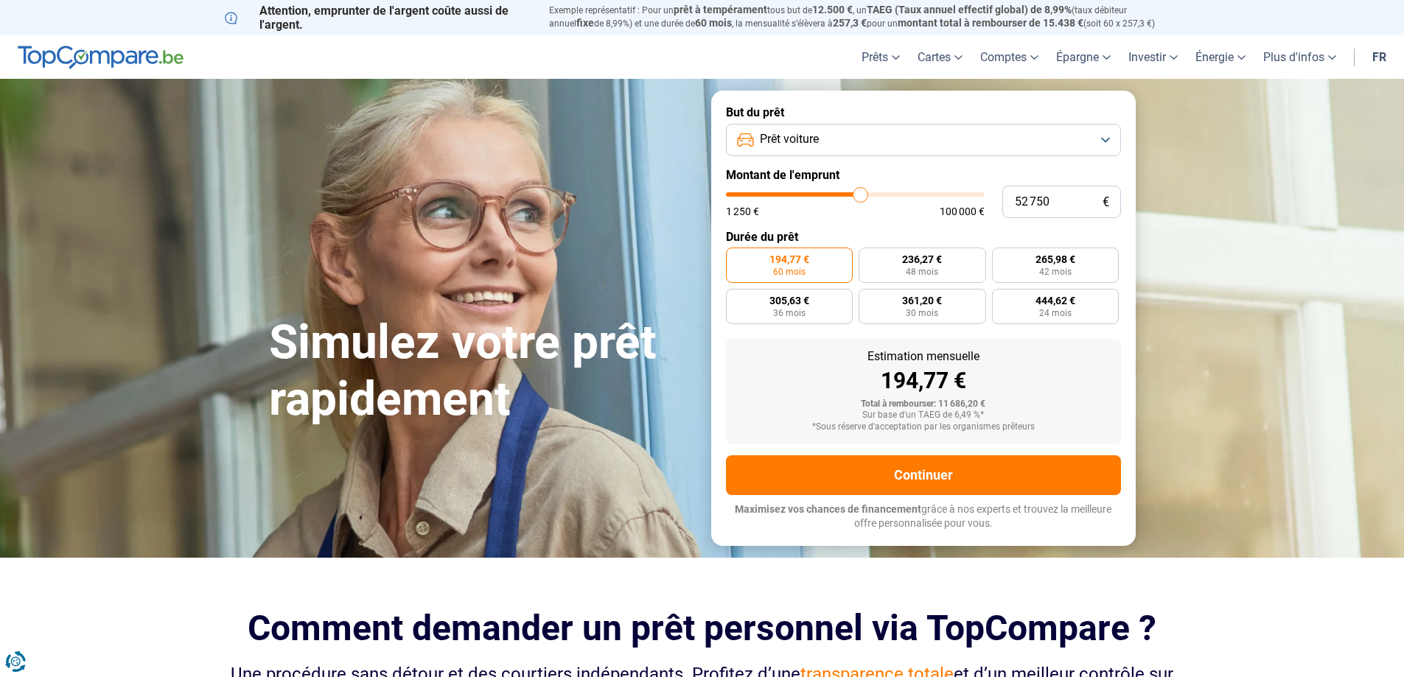
type input "52500"
type input "52 000"
type input "52000"
type input "51 750"
type input "51750"
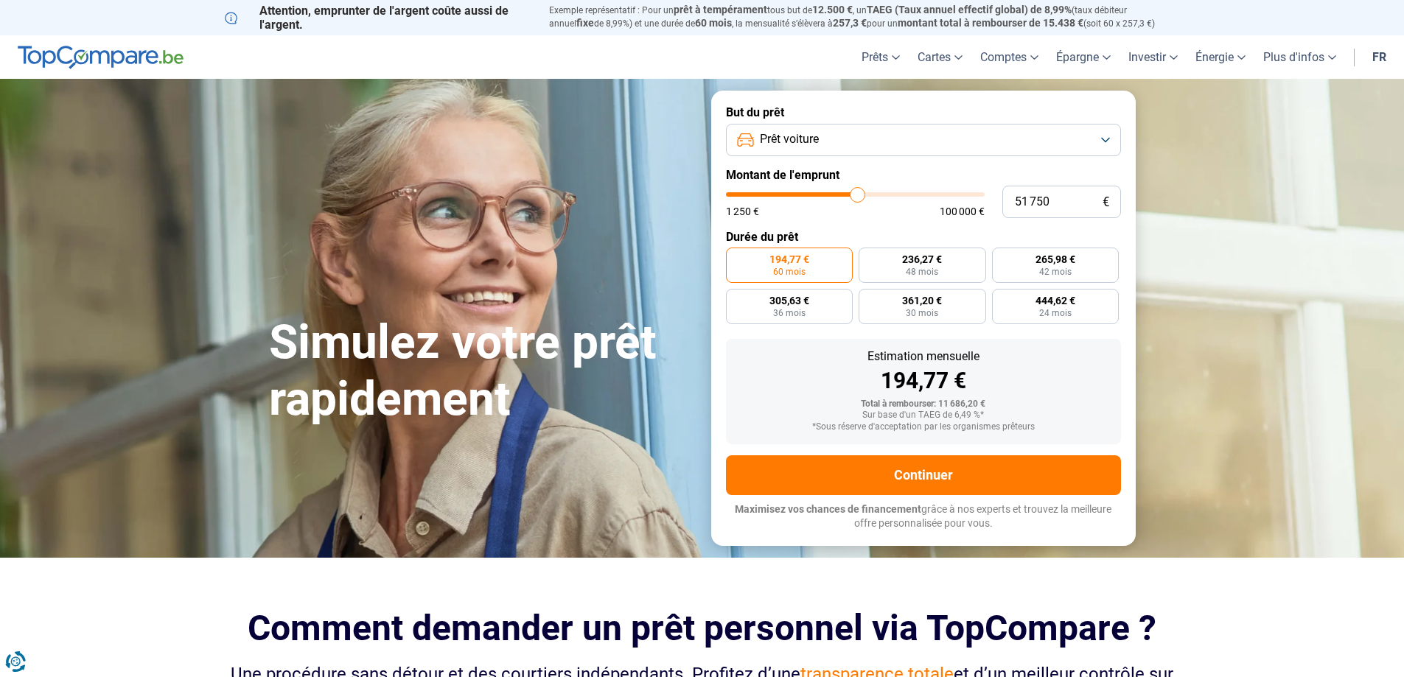
type input "51 500"
type input "51500"
type input "51 250"
type input "51250"
type input "51 000"
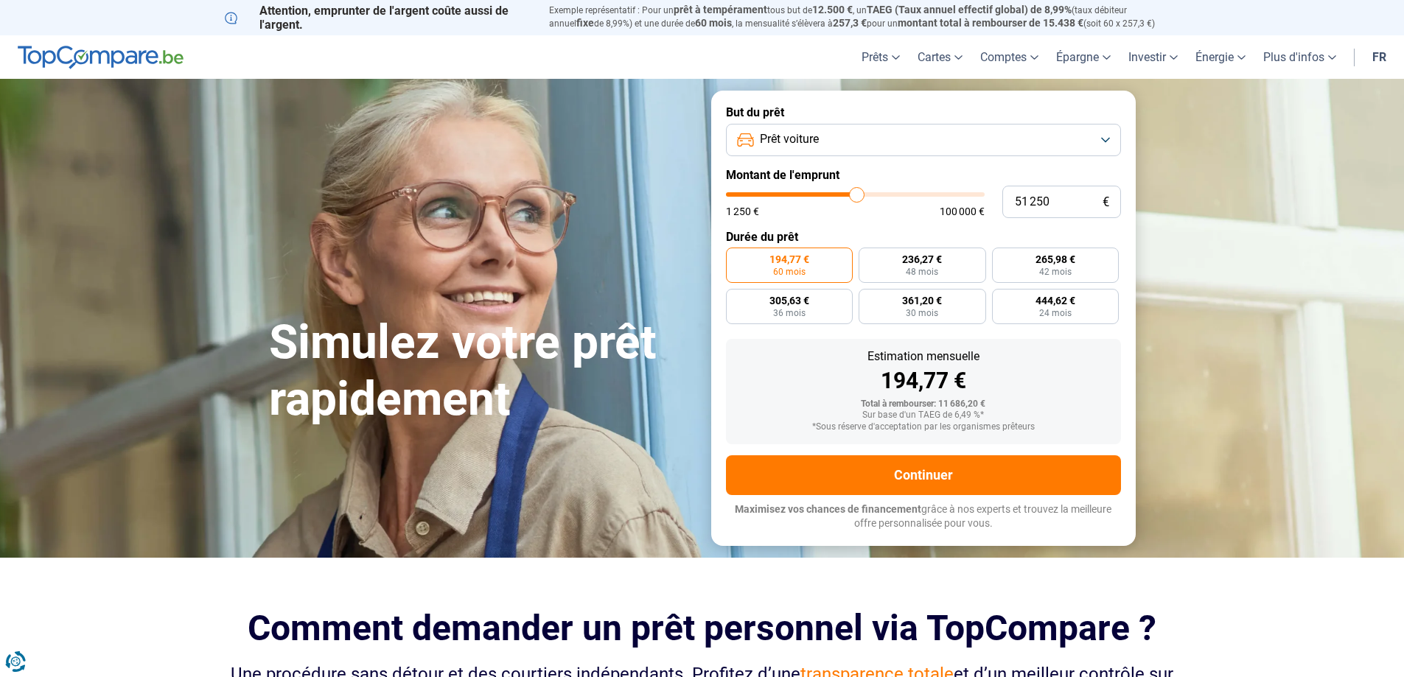
type input "51000"
type input "50 500"
type input "50500"
type input "50 250"
type input "50250"
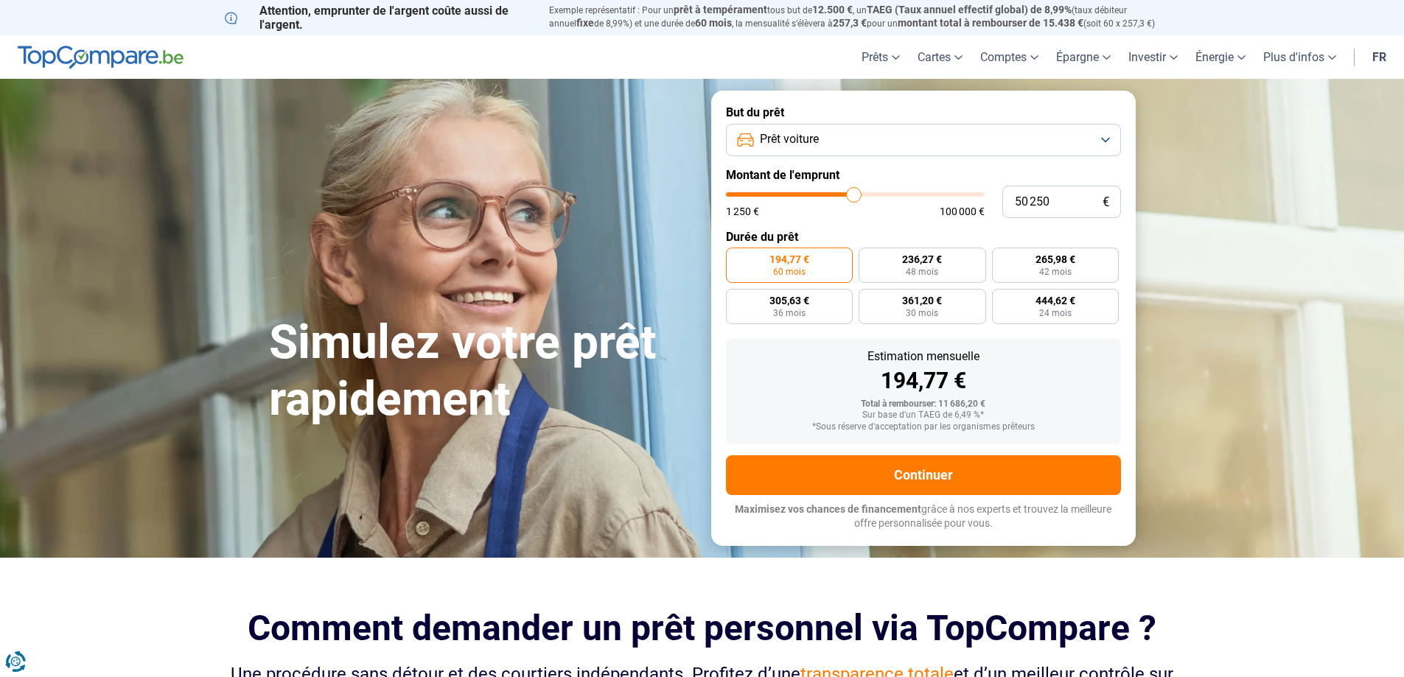
type input "50 000"
type input "50000"
type input "49 750"
type input "49750"
type input "49 500"
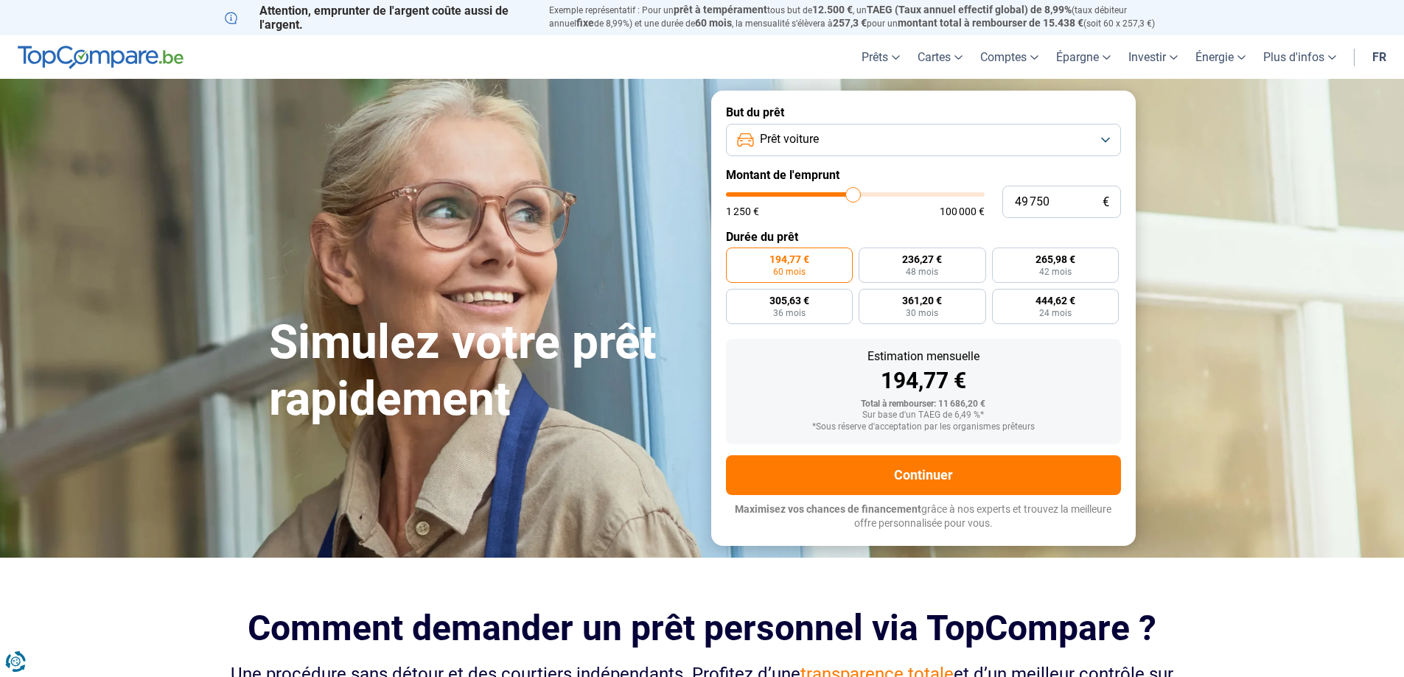
type input "49500"
type input "49 750"
type input "49750"
type input "50 250"
type input "50250"
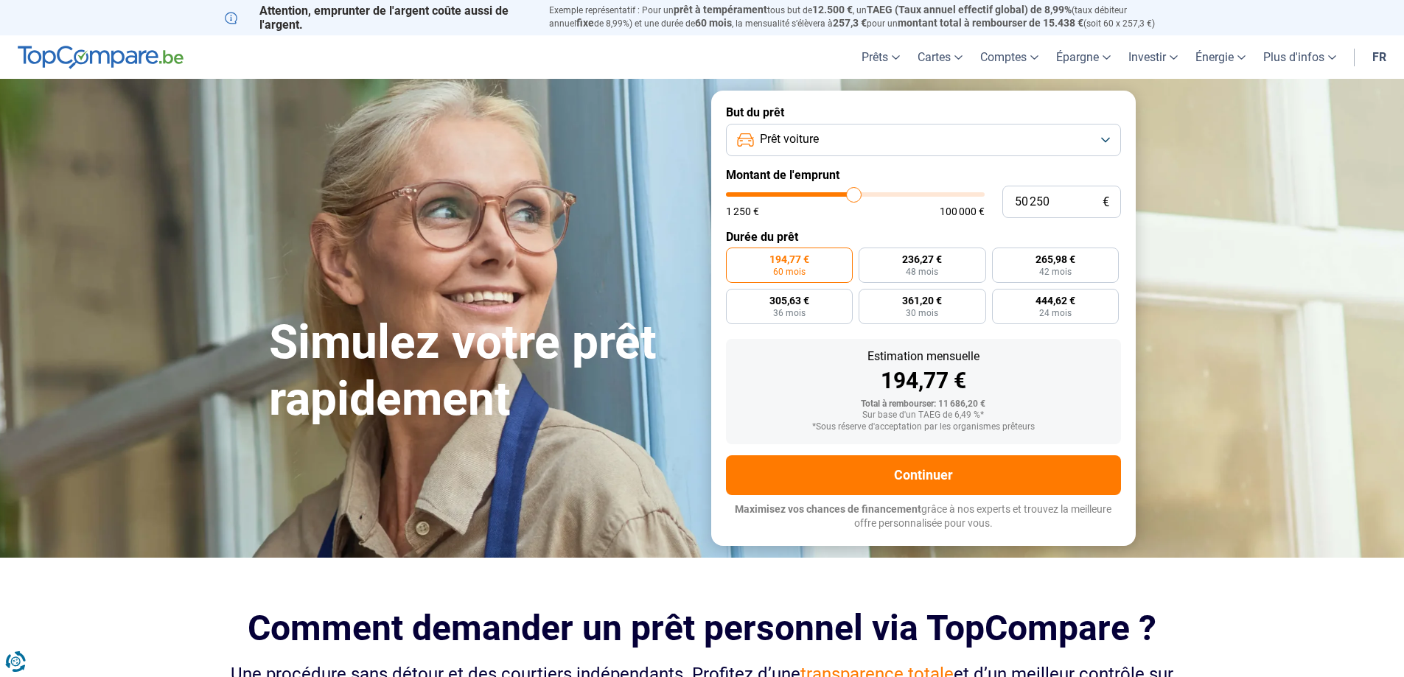
type input "51 000"
type input "51000"
type input "51 250"
type input "51250"
type input "51 000"
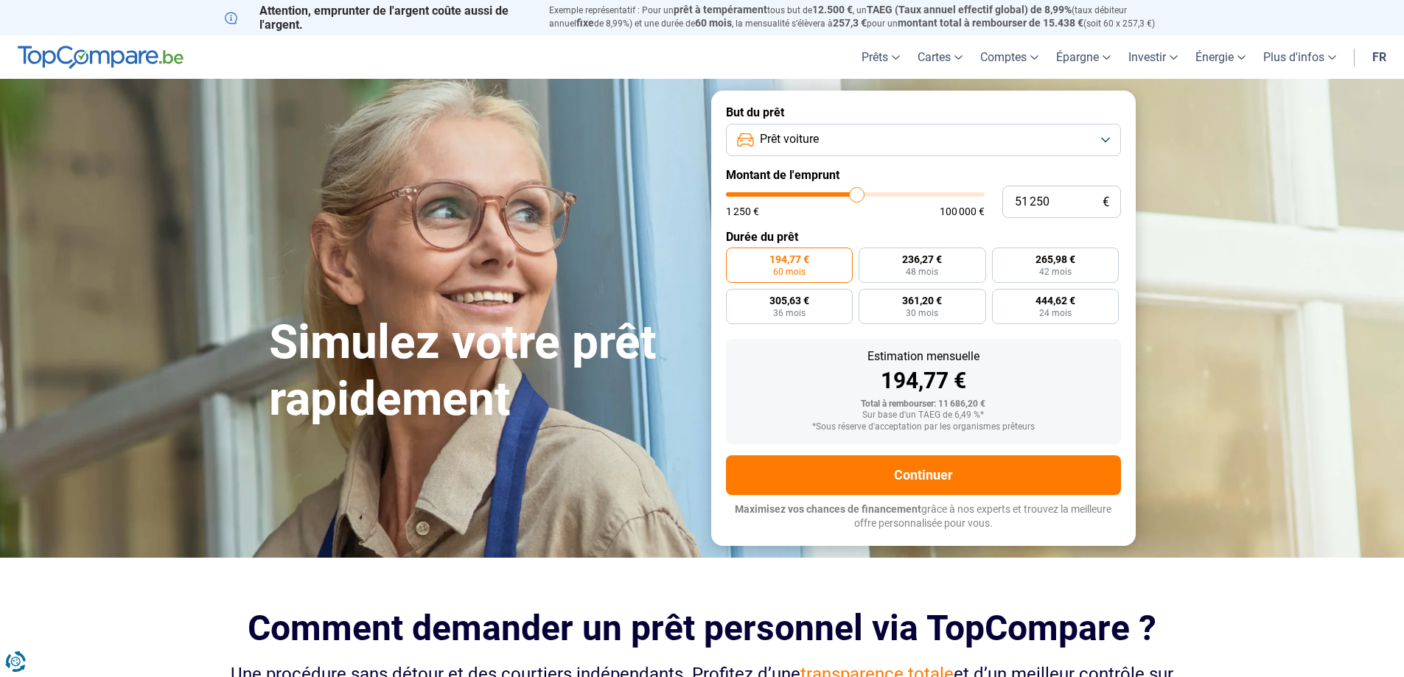
type input "51000"
type input "50 500"
type input "50500"
type input "50 250"
type input "50250"
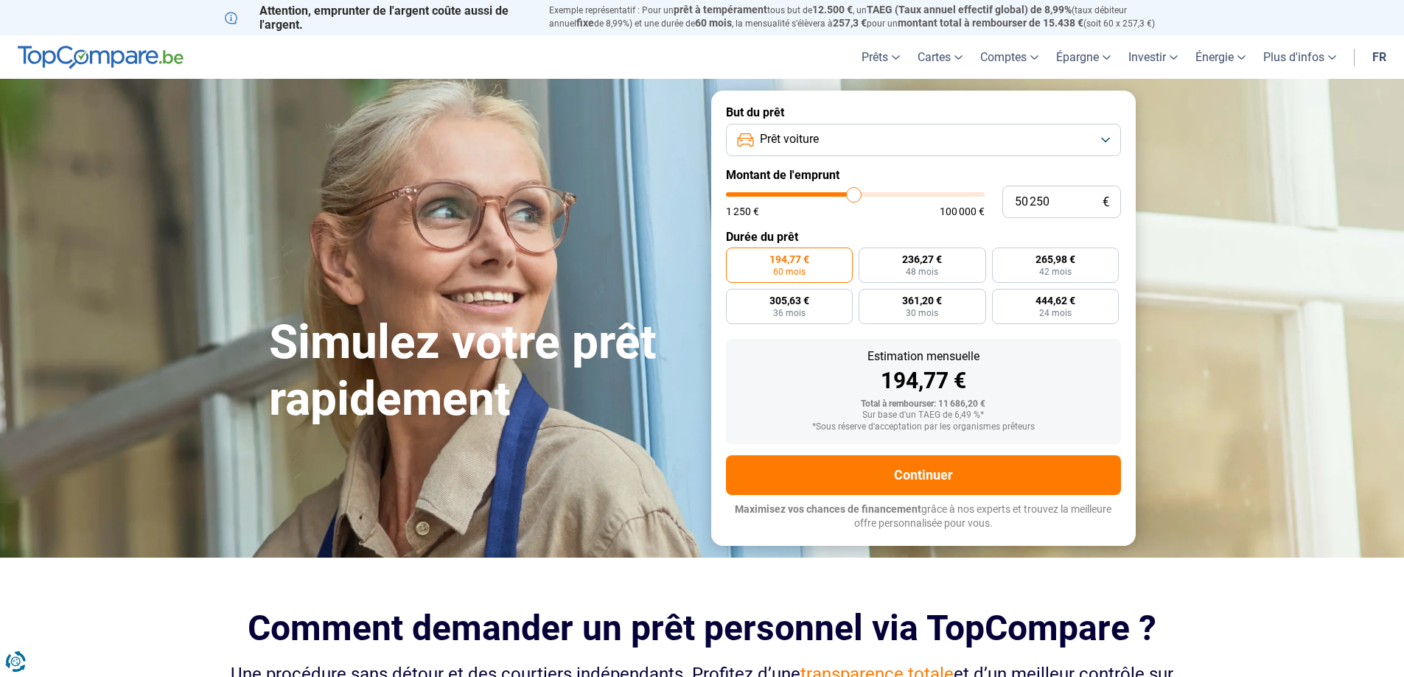
type input "50 000"
type input "50000"
type input "49 750"
type input "49750"
type input "49 500"
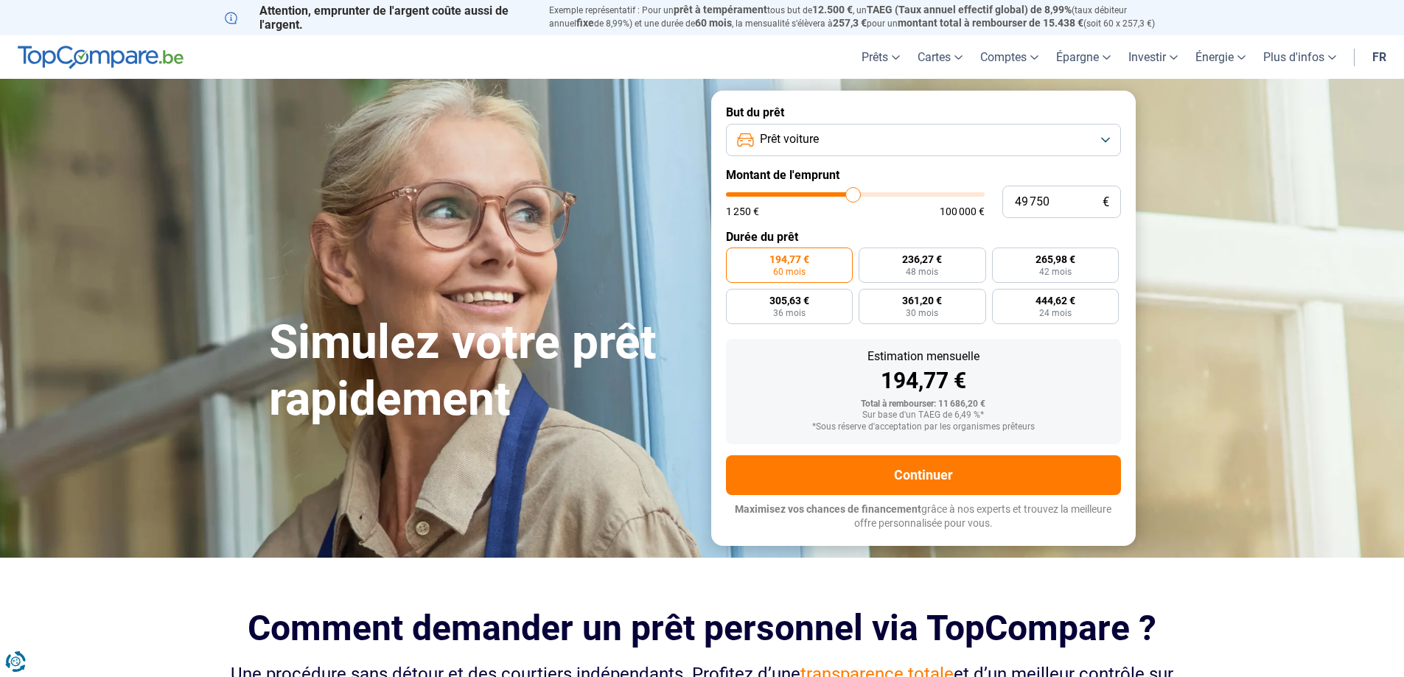
type input "49500"
type input "49 000"
type input "49000"
type input "48 750"
type input "48750"
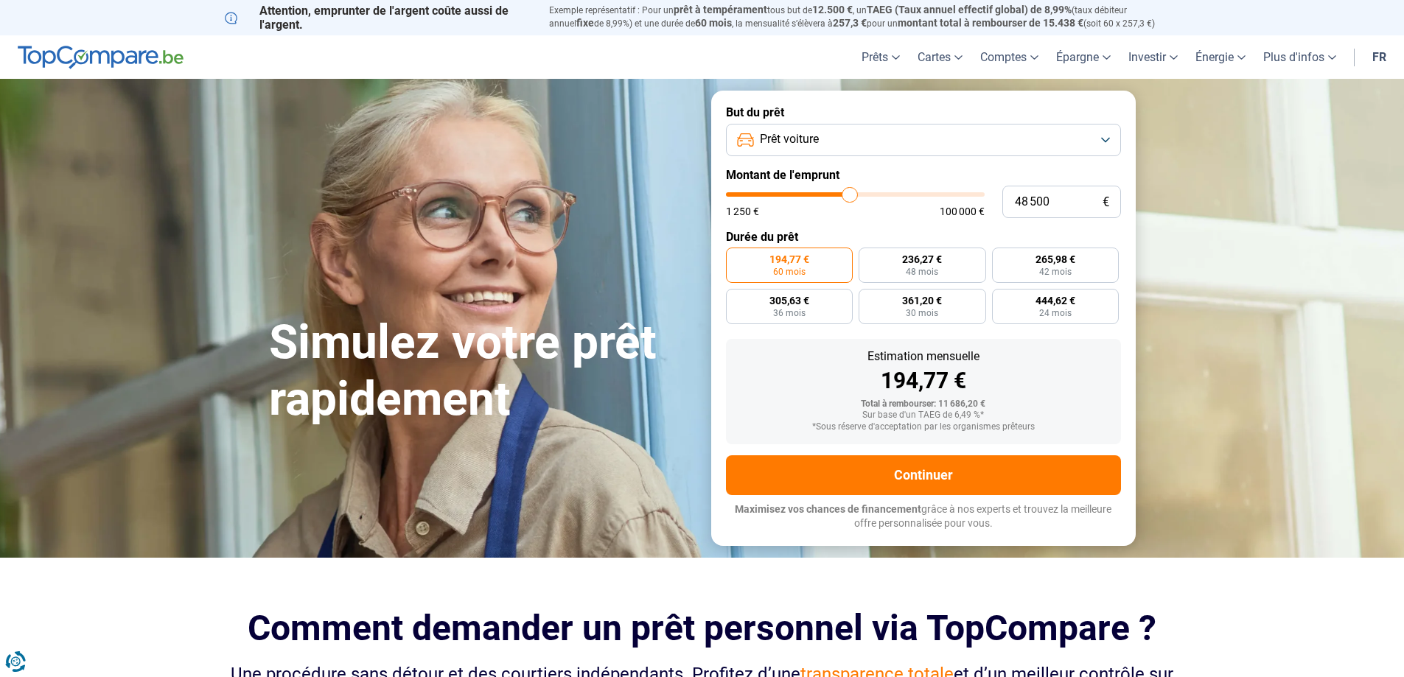
drag, startPoint x: 756, startPoint y: 195, endPoint x: 850, endPoint y: 192, distance: 93.7
click at [850, 192] on input "range" at bounding box center [855, 194] width 259 height 4
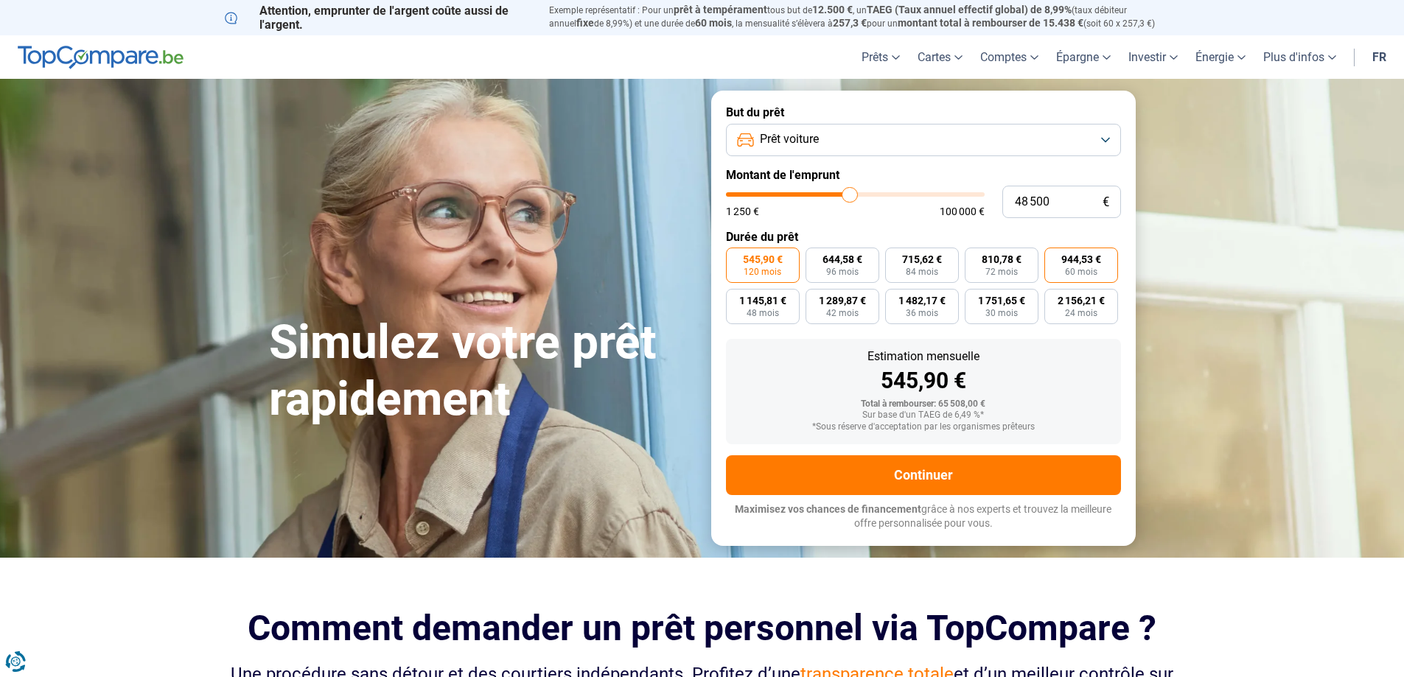
click at [1075, 265] on span "944,53 €" at bounding box center [1081, 259] width 40 height 10
click at [1054, 257] on input "944,53 € 60 mois" at bounding box center [1049, 253] width 10 height 10
click at [933, 263] on span "715,62 €" at bounding box center [922, 259] width 40 height 10
click at [895, 257] on input "715,62 € 84 mois" at bounding box center [890, 253] width 10 height 10
